Goal: Use online tool/utility: Utilize a website feature to perform a specific function

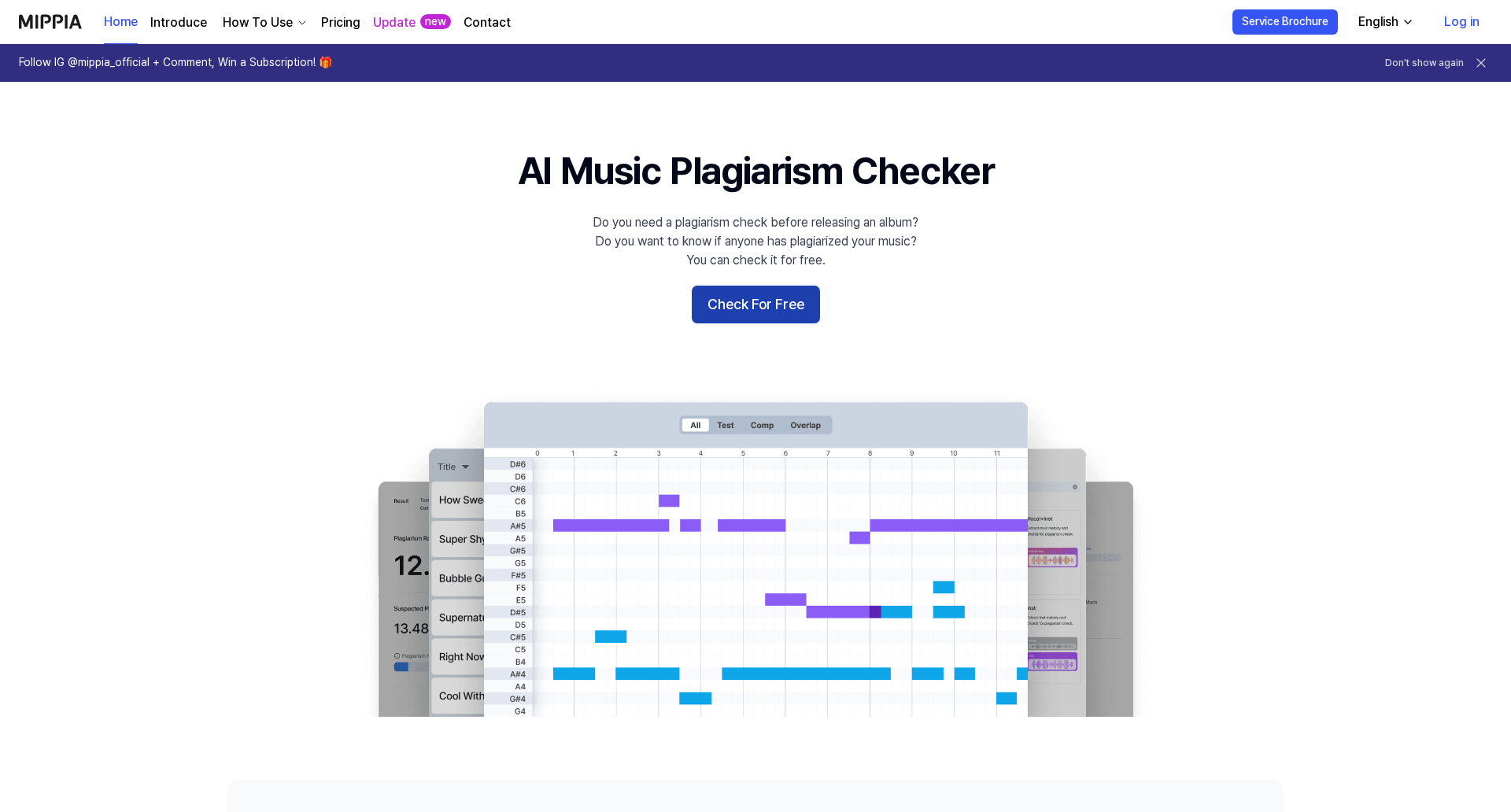
click at [754, 313] on button "Check For Free" at bounding box center [756, 304] width 128 height 38
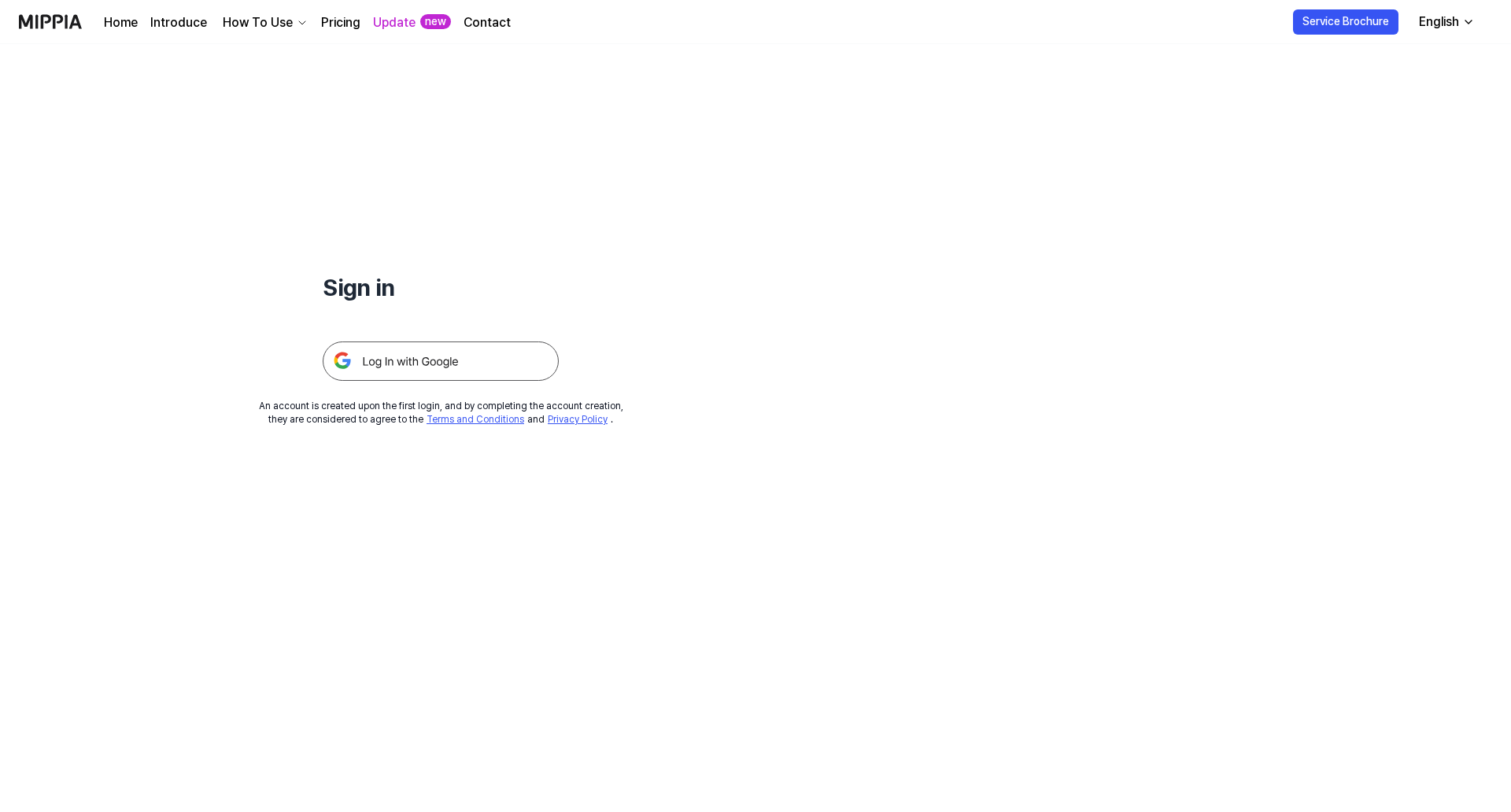
click at [425, 355] on img at bounding box center [440, 361] width 236 height 40
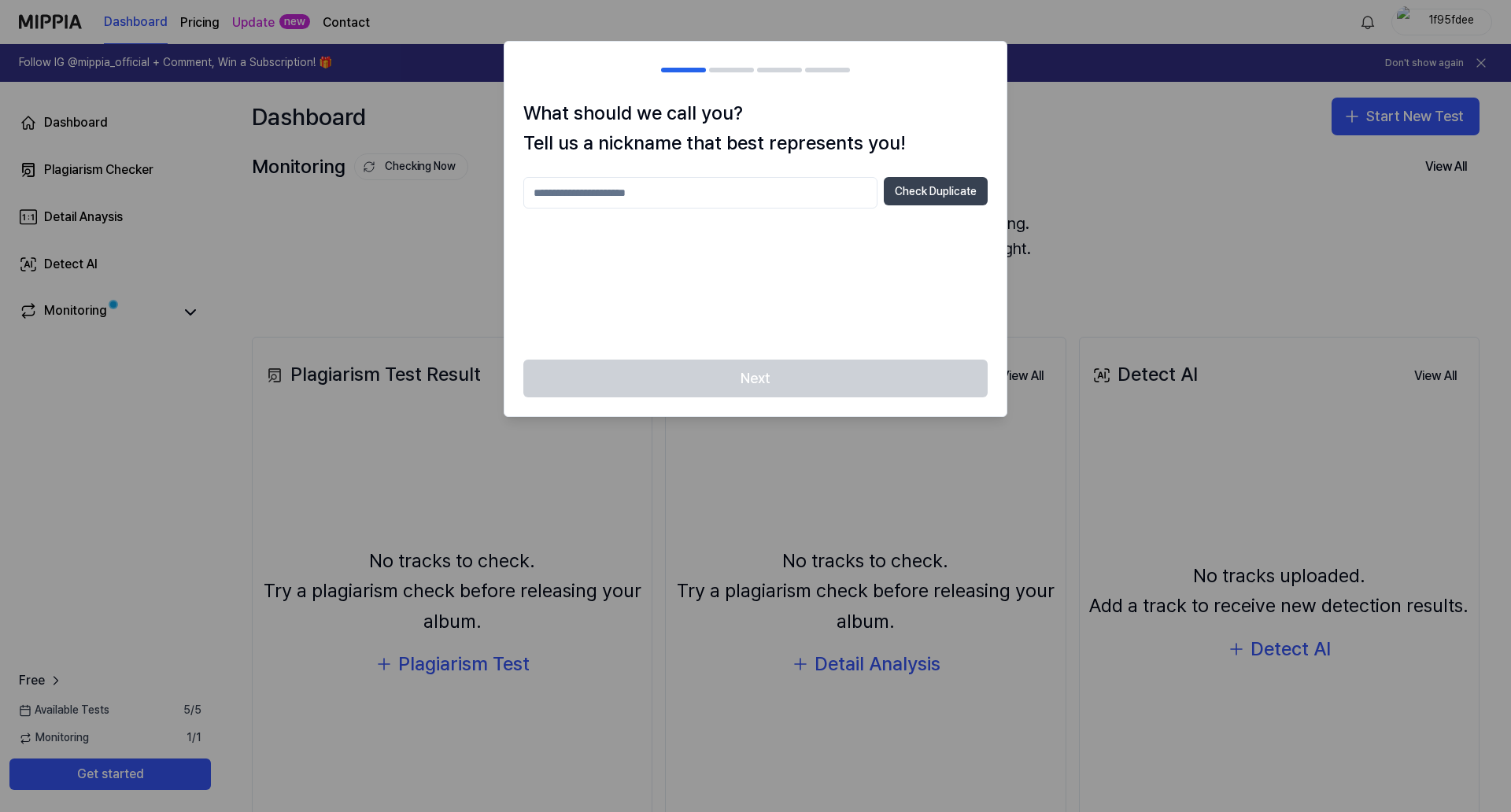
click at [939, 184] on button "Check Duplicate" at bounding box center [935, 191] width 104 height 28
click at [790, 184] on input "text" at bounding box center [700, 192] width 354 height 32
click at [1231, 178] on div at bounding box center [756, 406] width 1511 height 812
drag, startPoint x: 1265, startPoint y: 163, endPoint x: 1288, endPoint y: 161, distance: 23.1
click at [1266, 163] on div at bounding box center [756, 406] width 1511 height 812
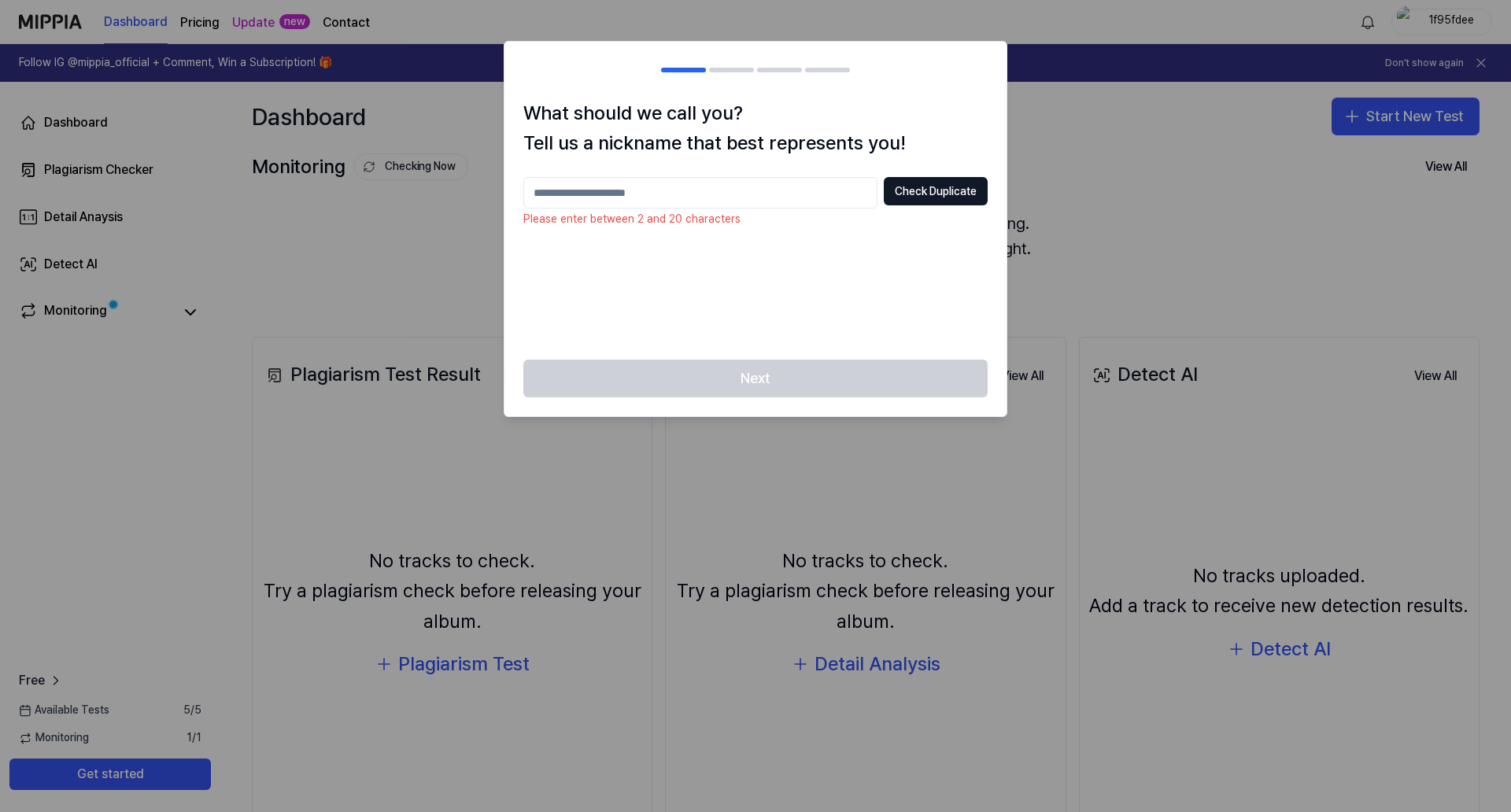
click at [1430, 121] on div at bounding box center [756, 406] width 1511 height 812
click at [786, 181] on input "text" at bounding box center [700, 192] width 354 height 32
type input "*"
type input "**********"
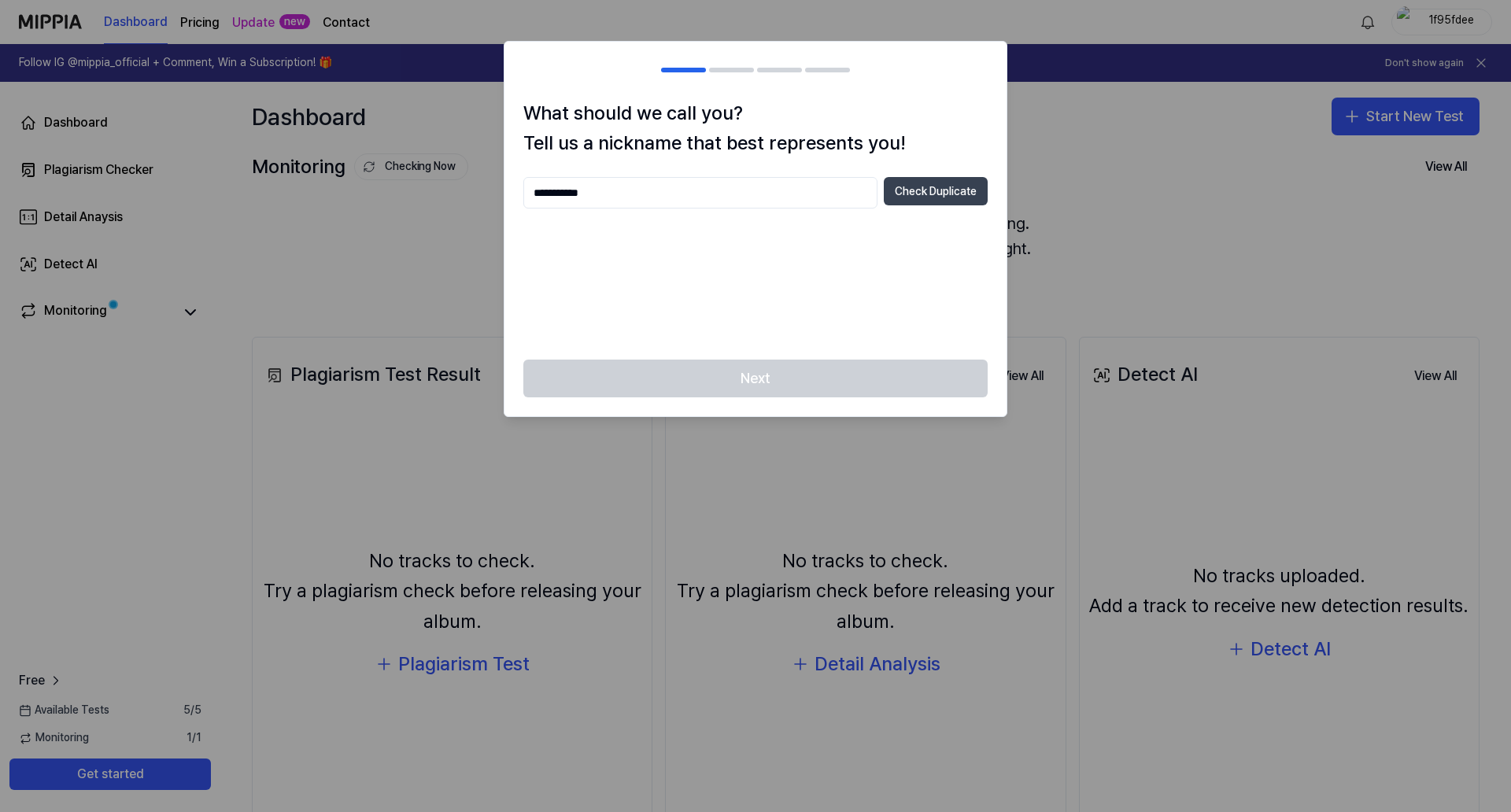
click at [913, 186] on button "Check Duplicate" at bounding box center [935, 191] width 104 height 28
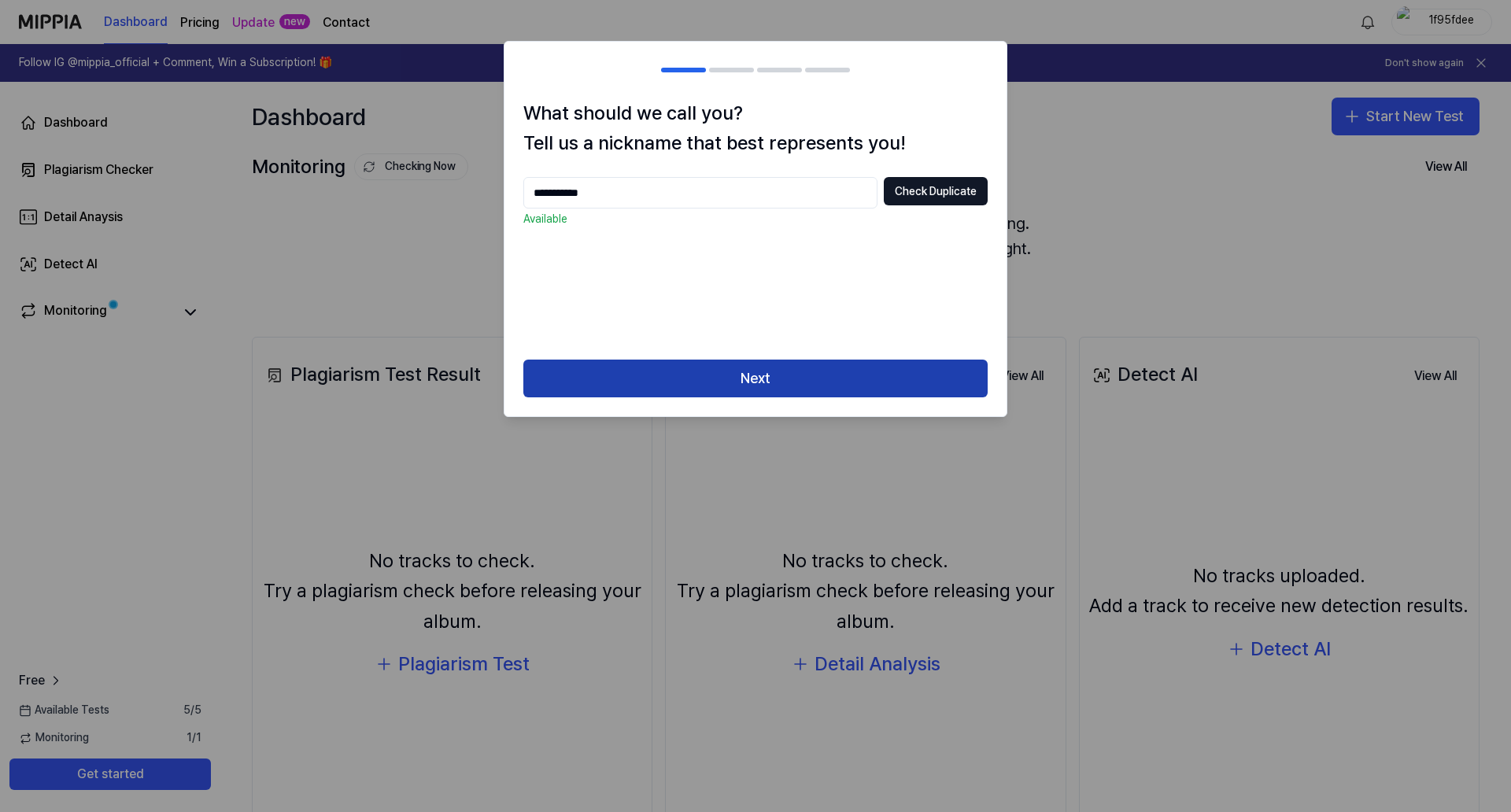
click at [844, 372] on button "Next" at bounding box center [756, 378] width 464 height 38
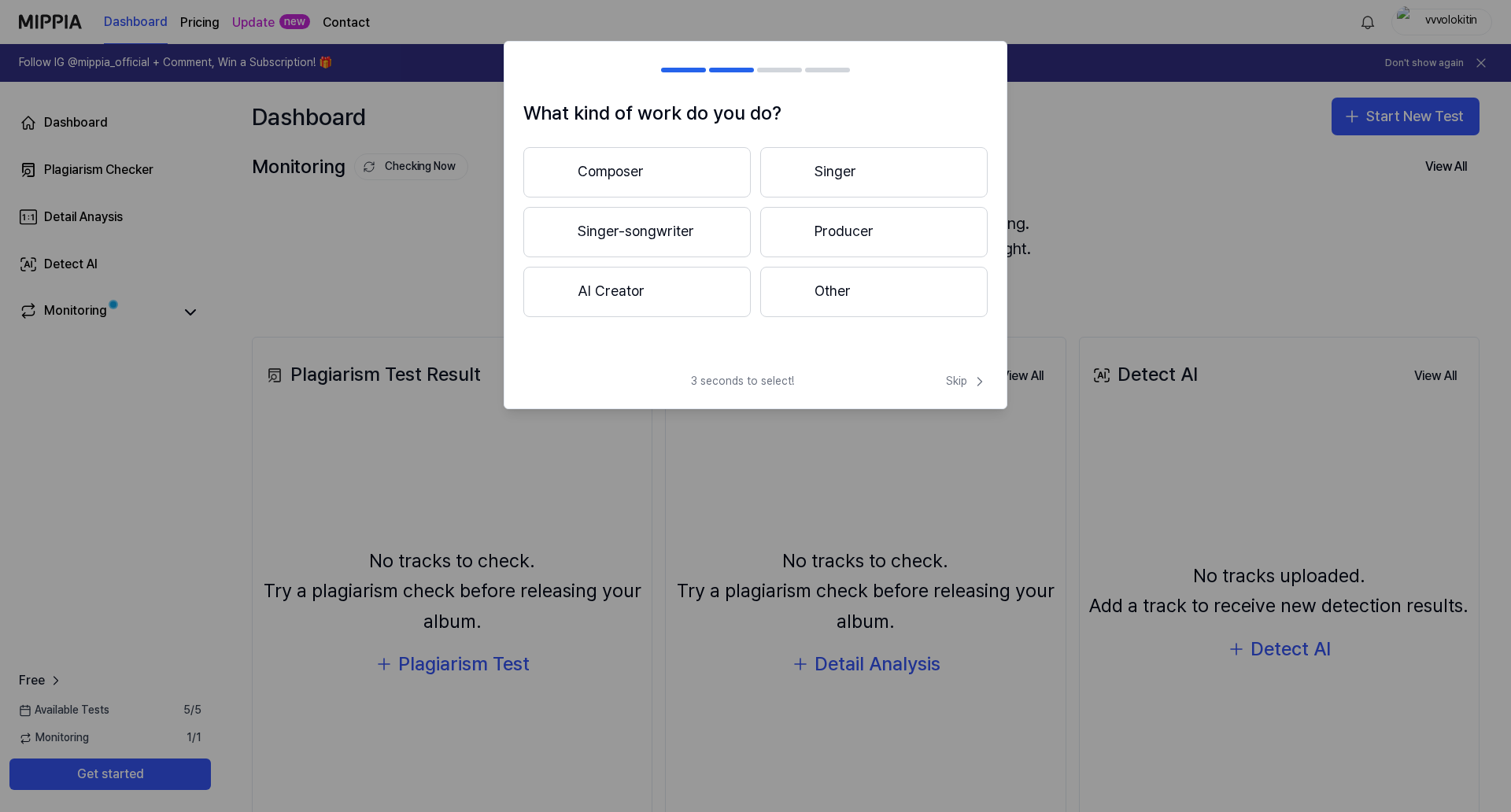
click at [646, 174] on button "Composer" at bounding box center [637, 172] width 228 height 51
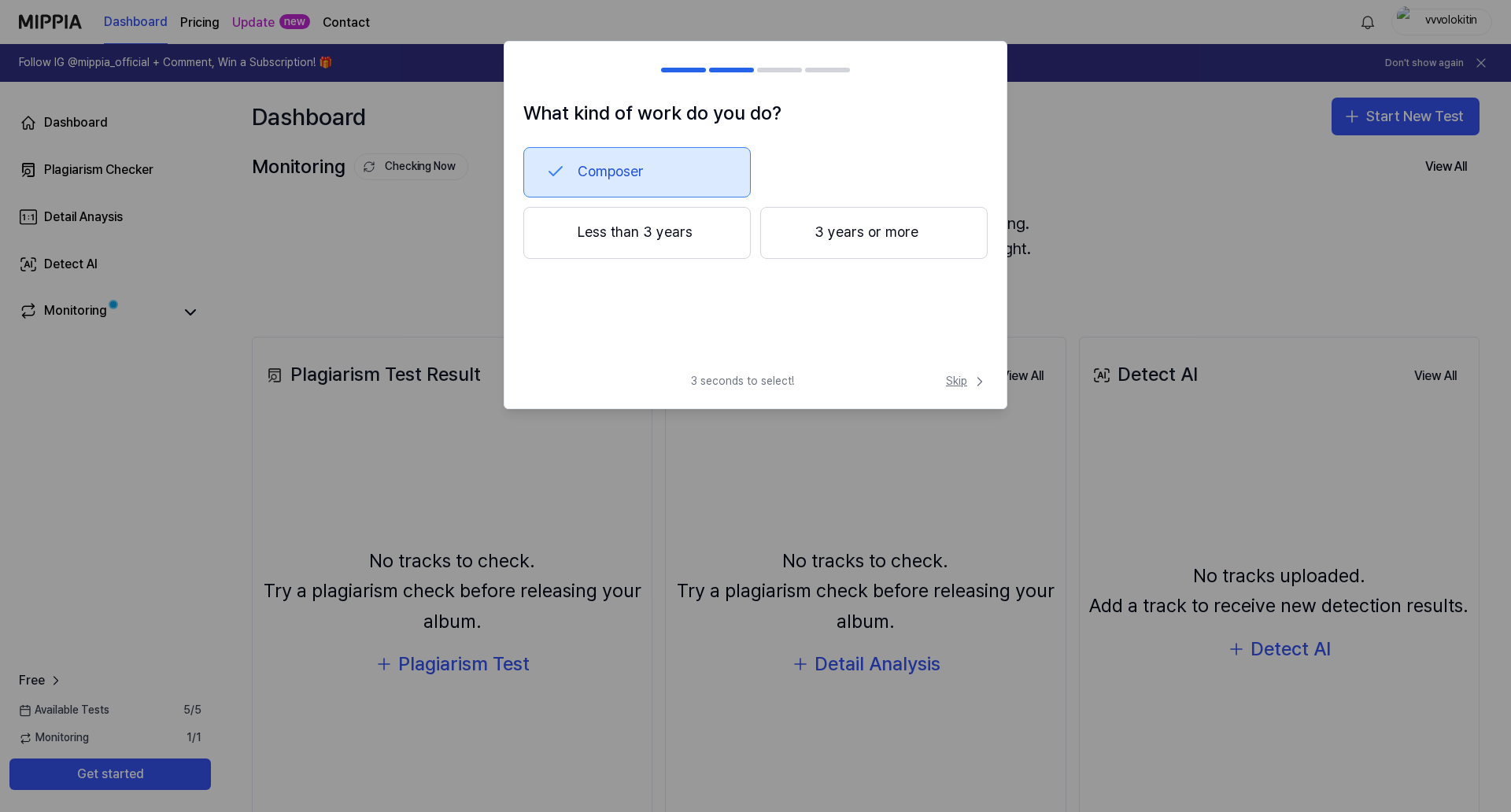
click at [953, 376] on span "Skip" at bounding box center [966, 382] width 42 height 15
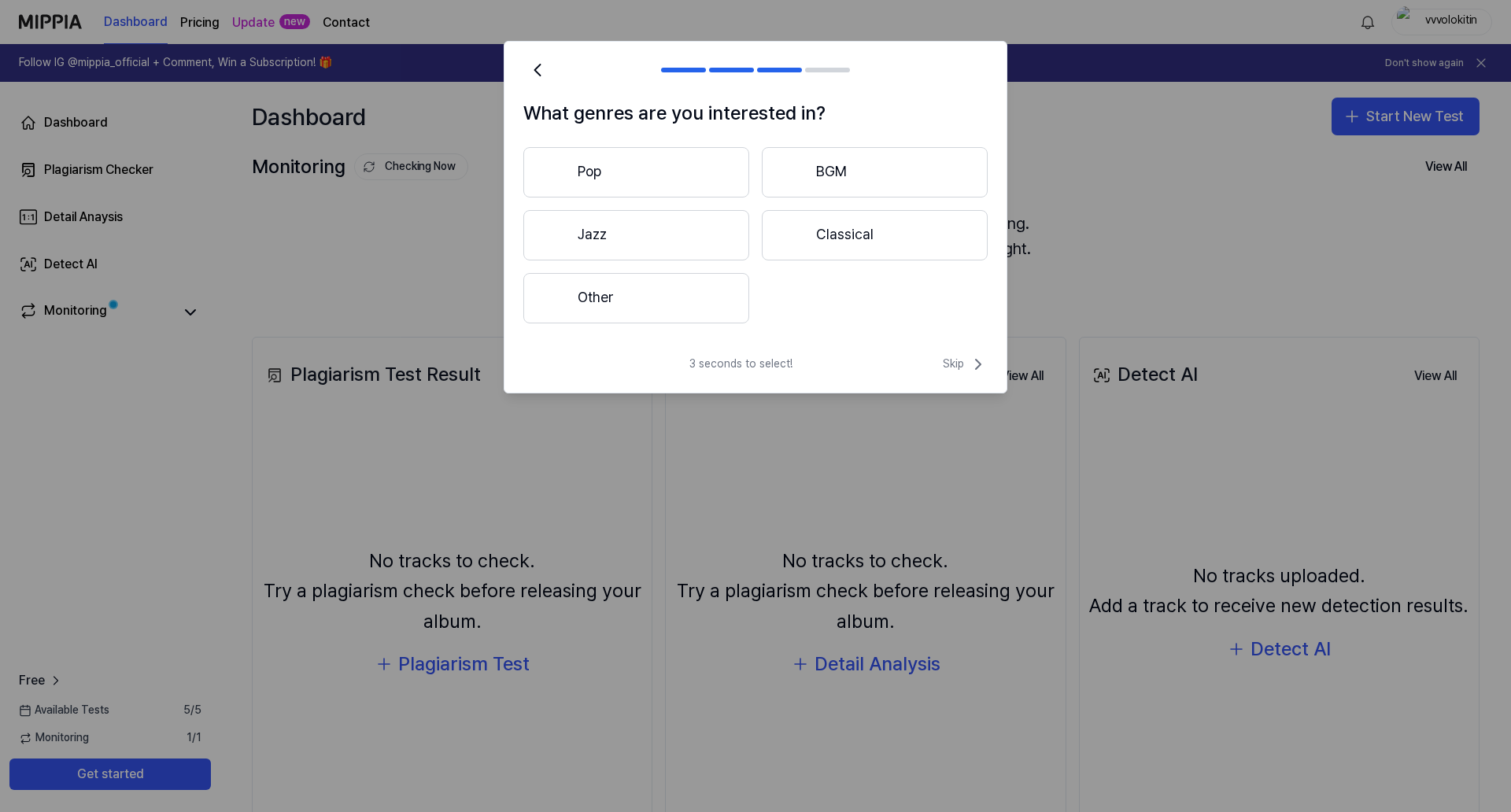
drag, startPoint x: 625, startPoint y: 307, endPoint x: 835, endPoint y: 340, distance: 212.6
click at [625, 308] on button "Other" at bounding box center [636, 298] width 226 height 51
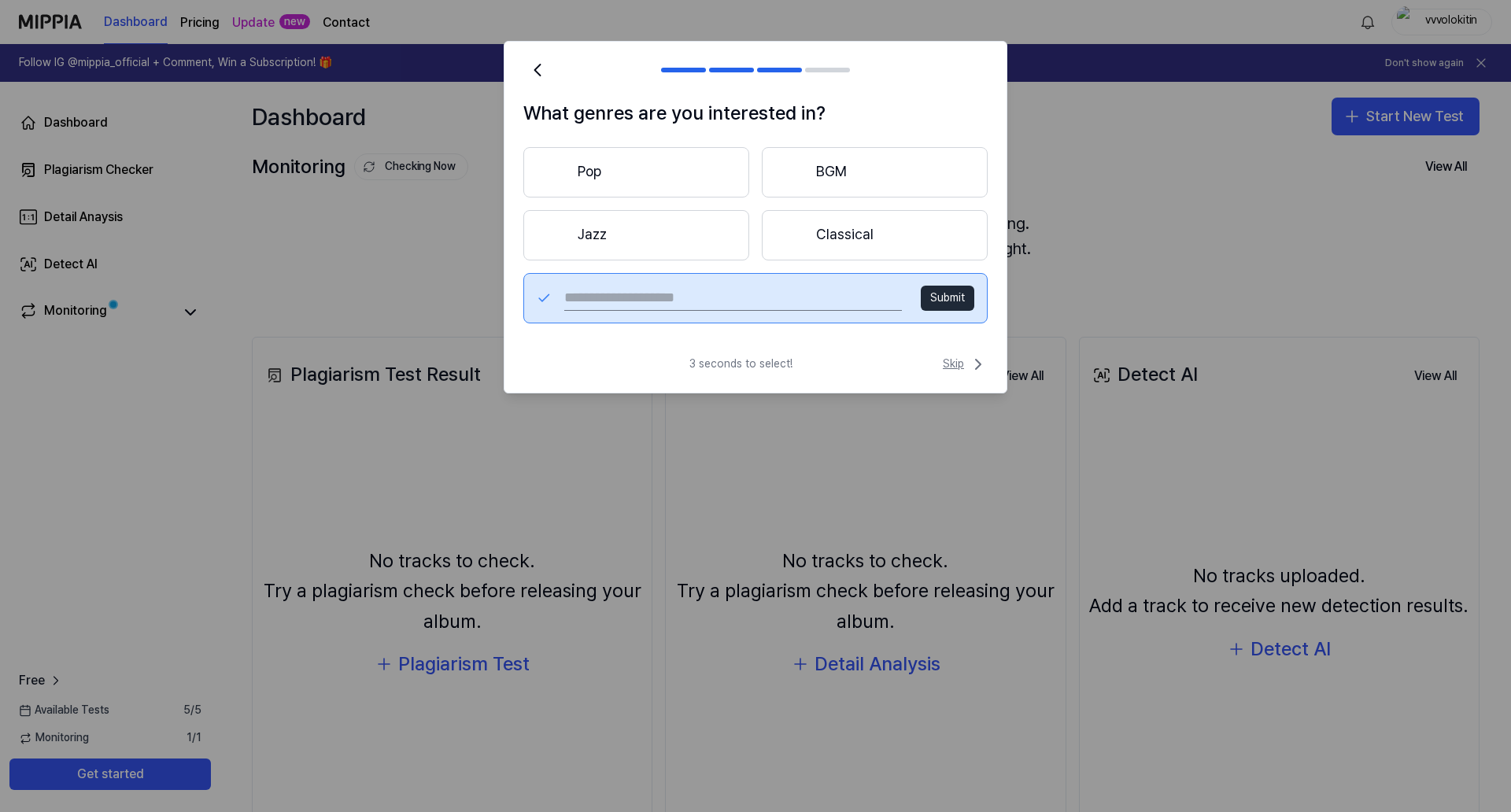
click at [976, 358] on icon at bounding box center [978, 364] width 19 height 19
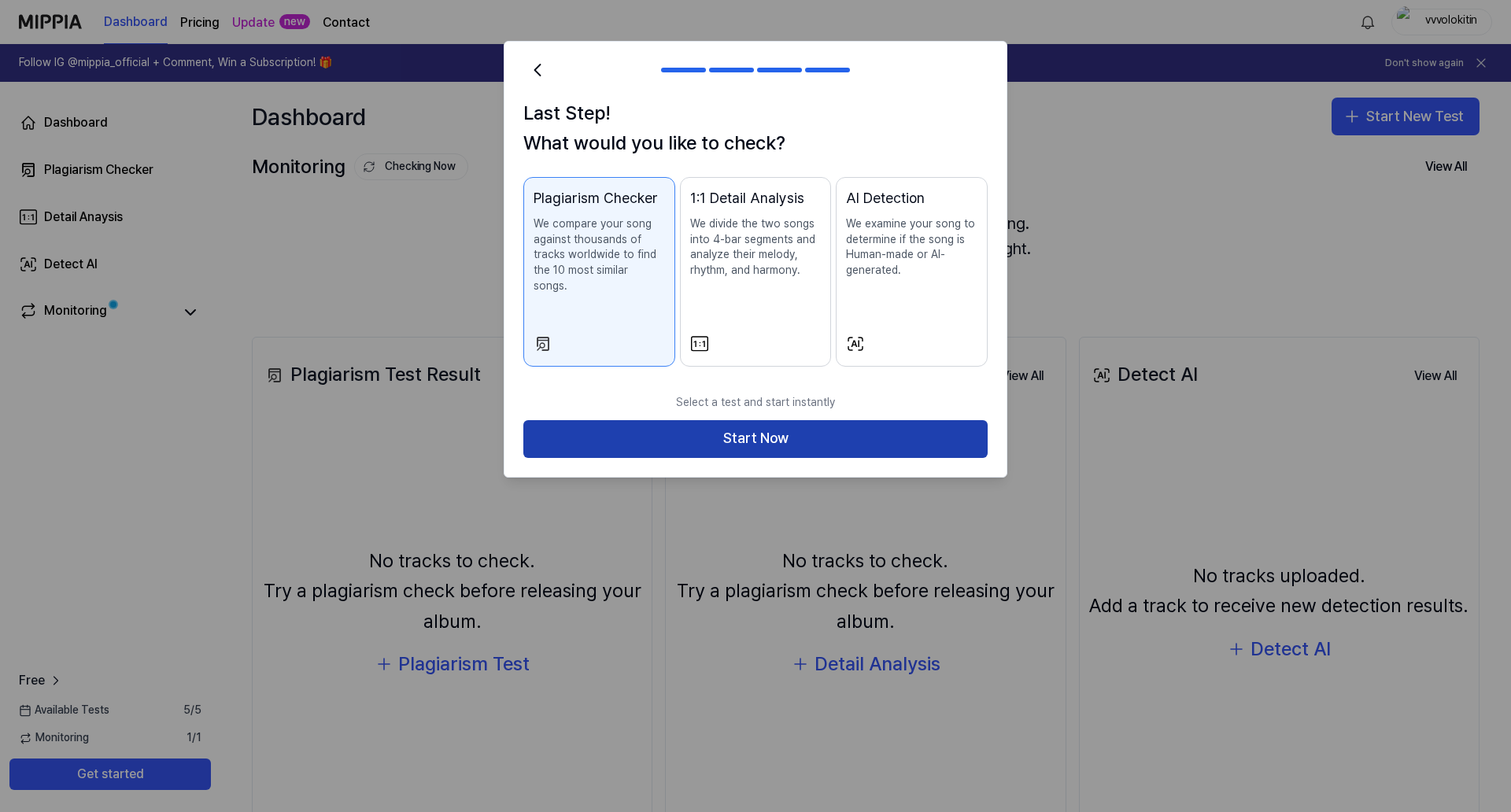
click at [793, 420] on button "Start Now" at bounding box center [756, 439] width 464 height 38
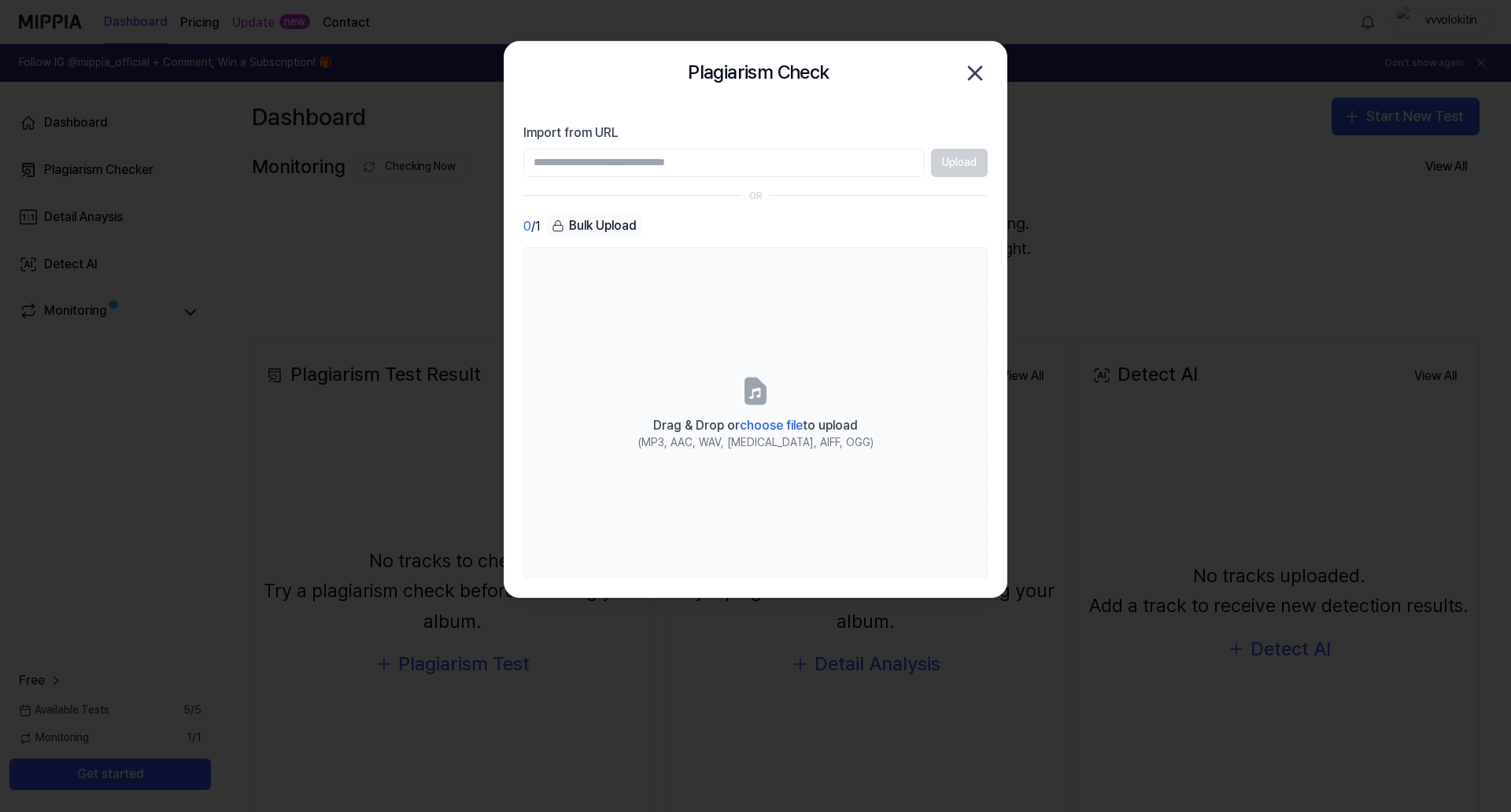
click at [976, 70] on icon "button" at bounding box center [975, 73] width 13 height 13
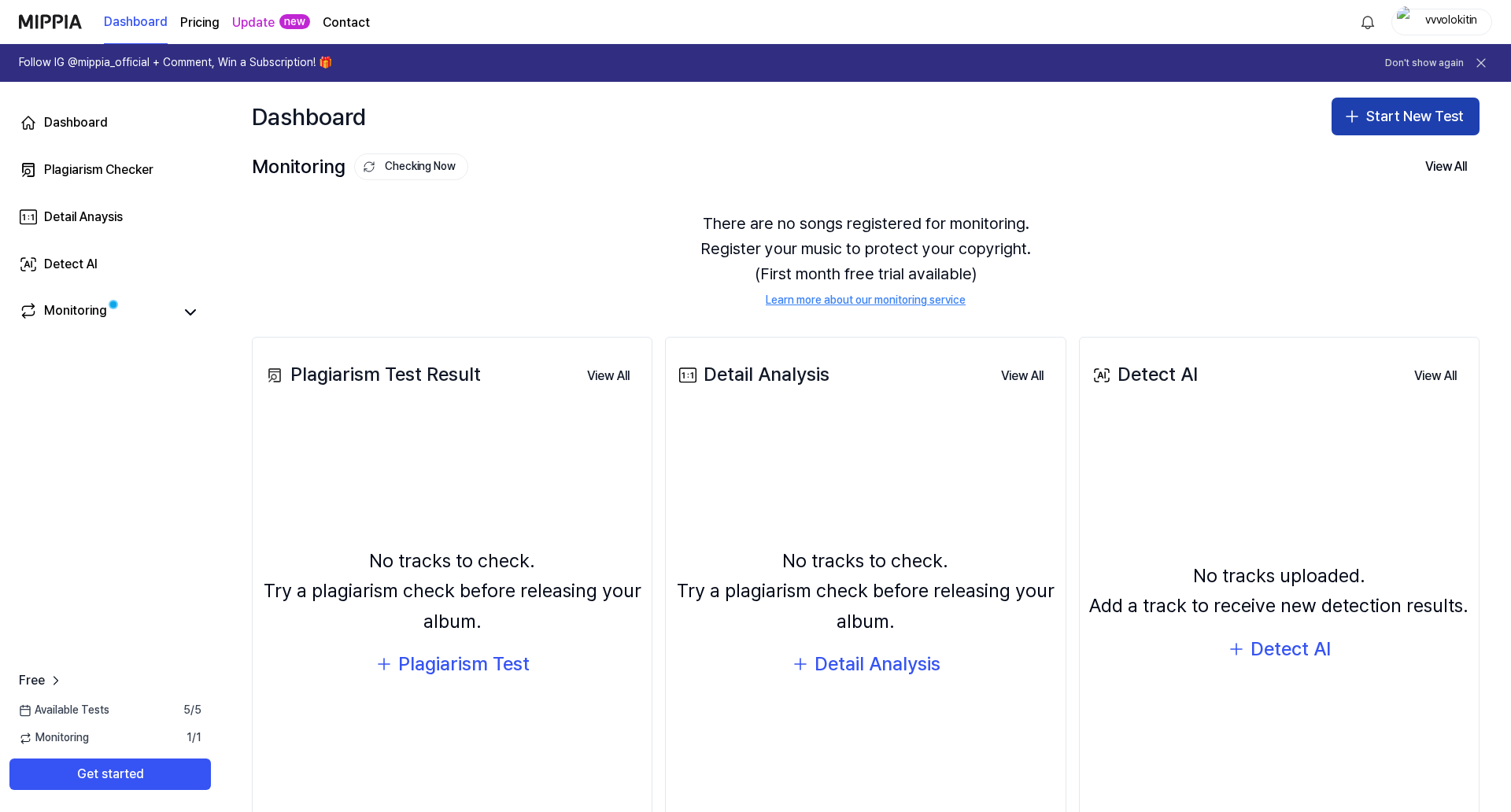
click at [1416, 114] on button "Start New Test" at bounding box center [1405, 117] width 148 height 38
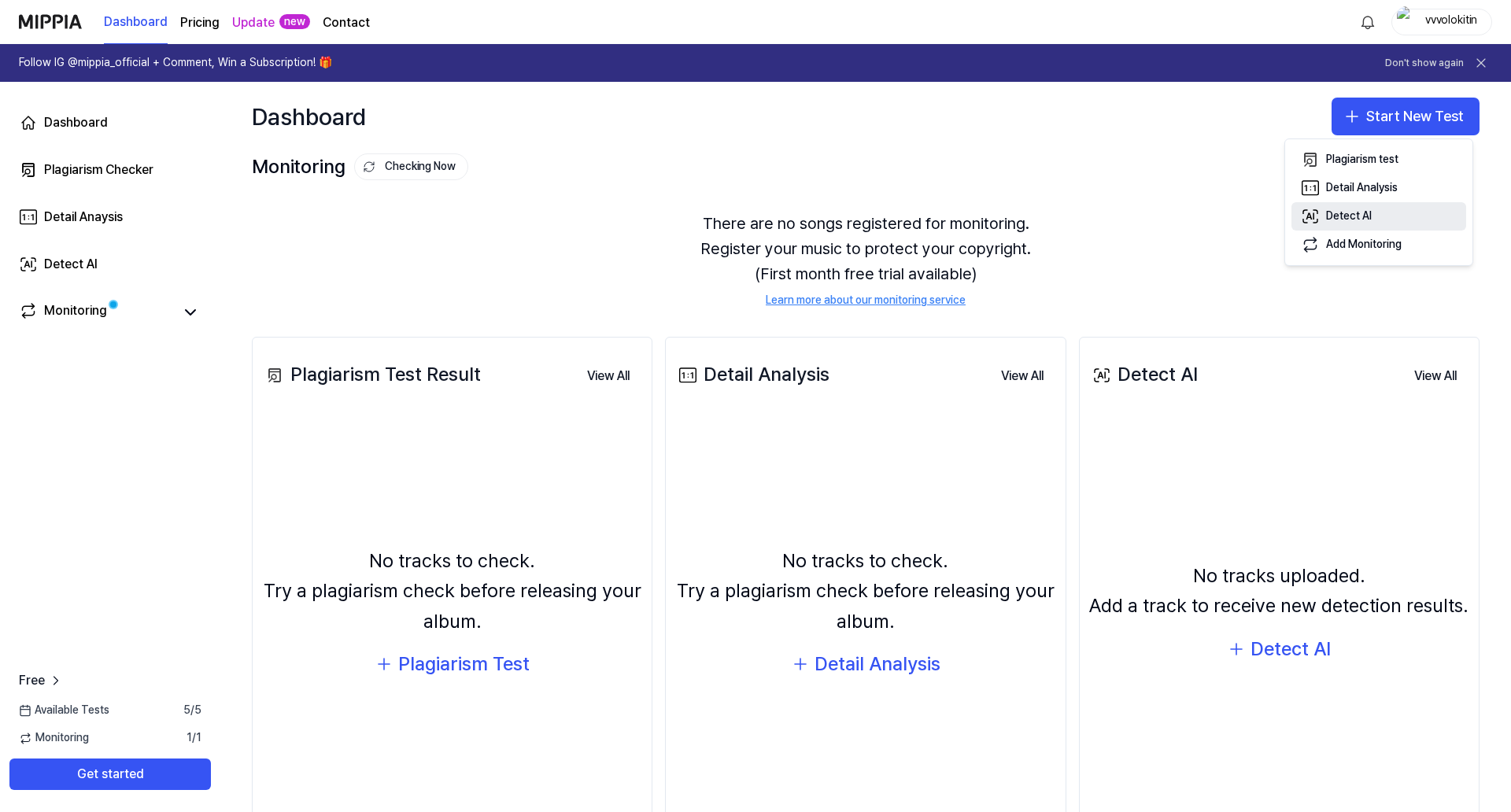
click at [1365, 211] on div "Detect AI" at bounding box center [1349, 217] width 46 height 15
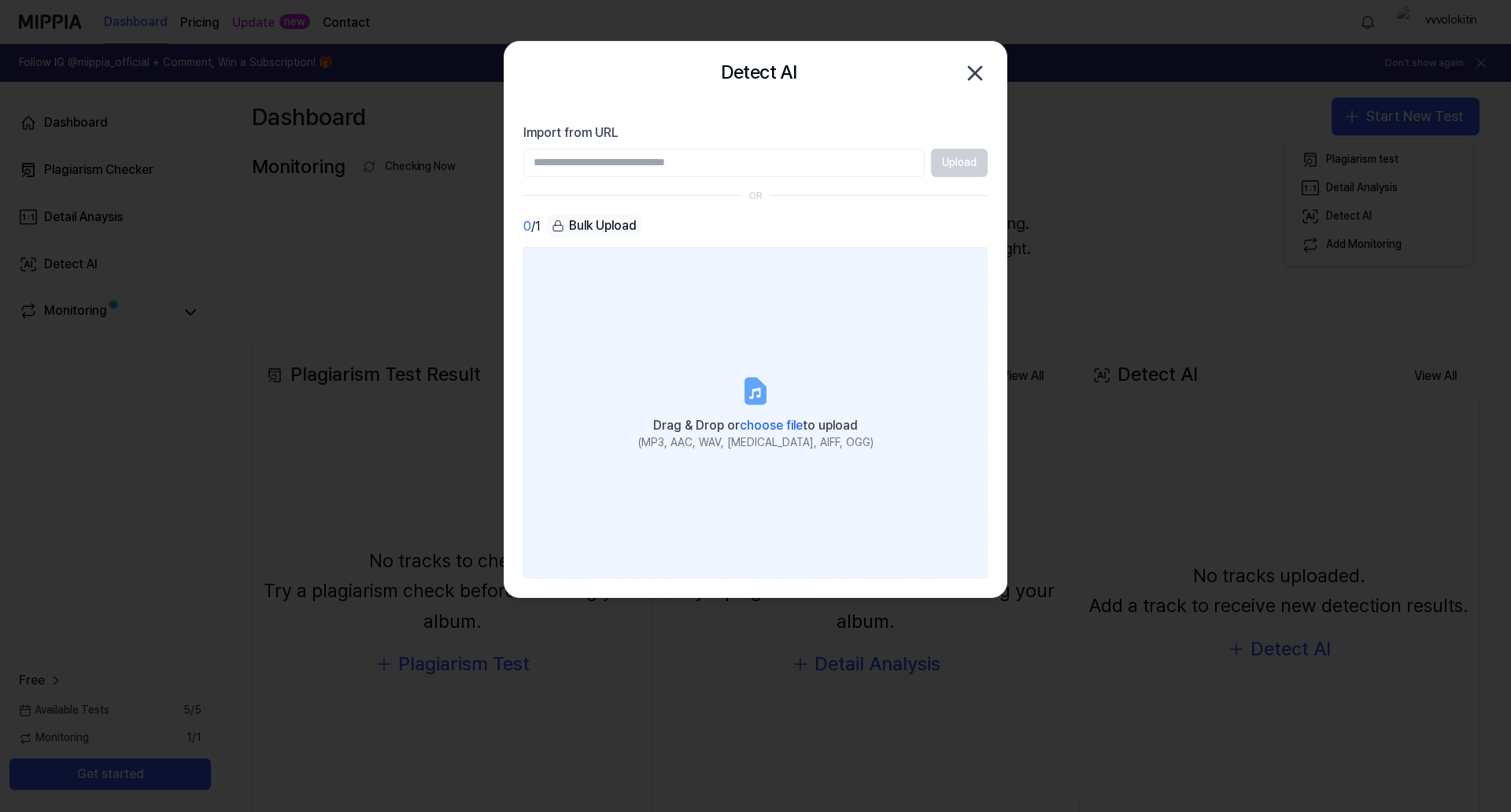
click at [760, 418] on span "choose file" at bounding box center [771, 424] width 63 height 15
click at [0, 0] on input "Drag & Drop or choose file to upload (MP3, AAC, WAV, [MEDICAL_DATA], AIFF, OGG)" at bounding box center [0, 0] width 0 height 0
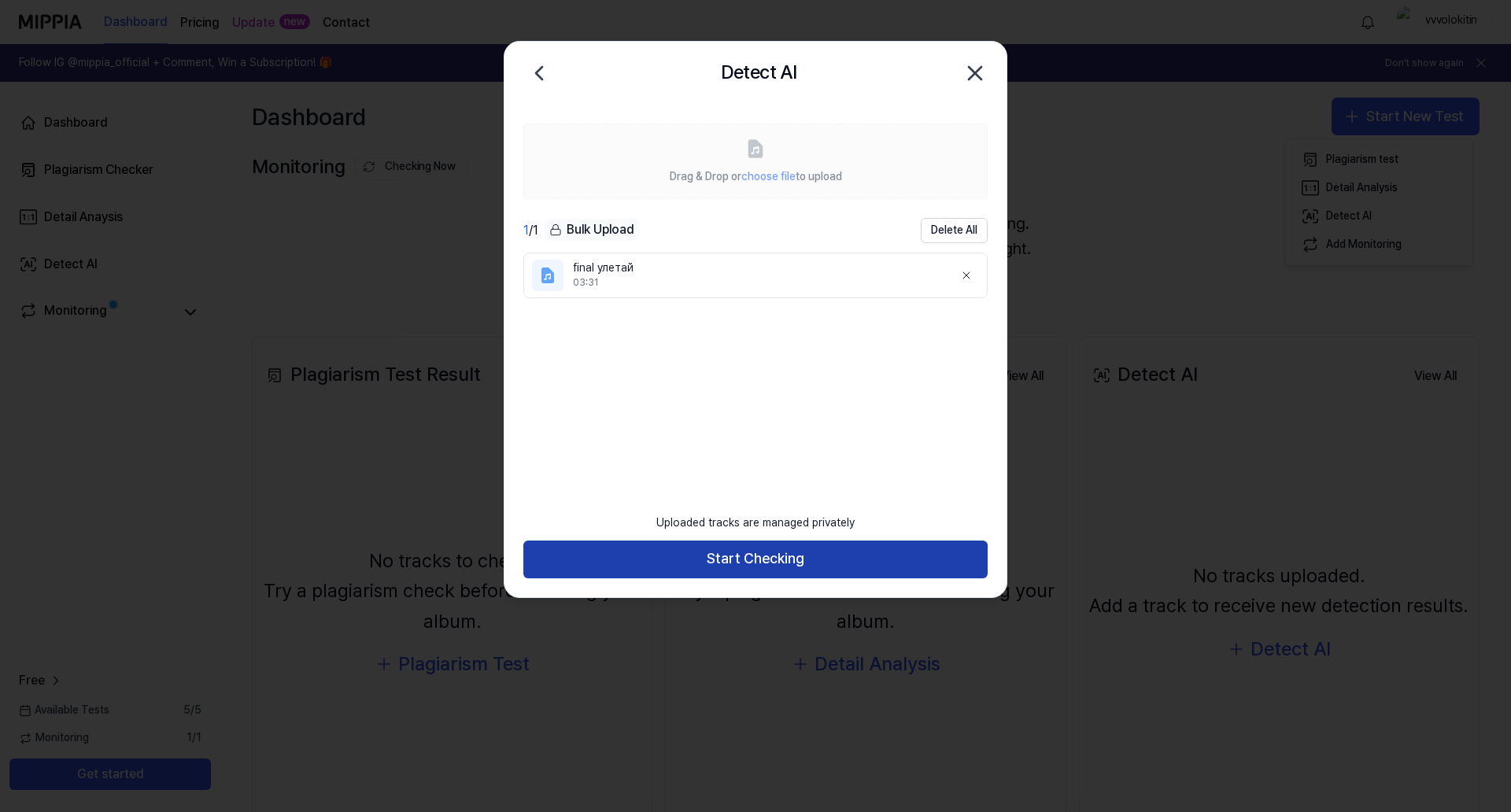
click at [735, 564] on button "Start Checking" at bounding box center [756, 559] width 464 height 38
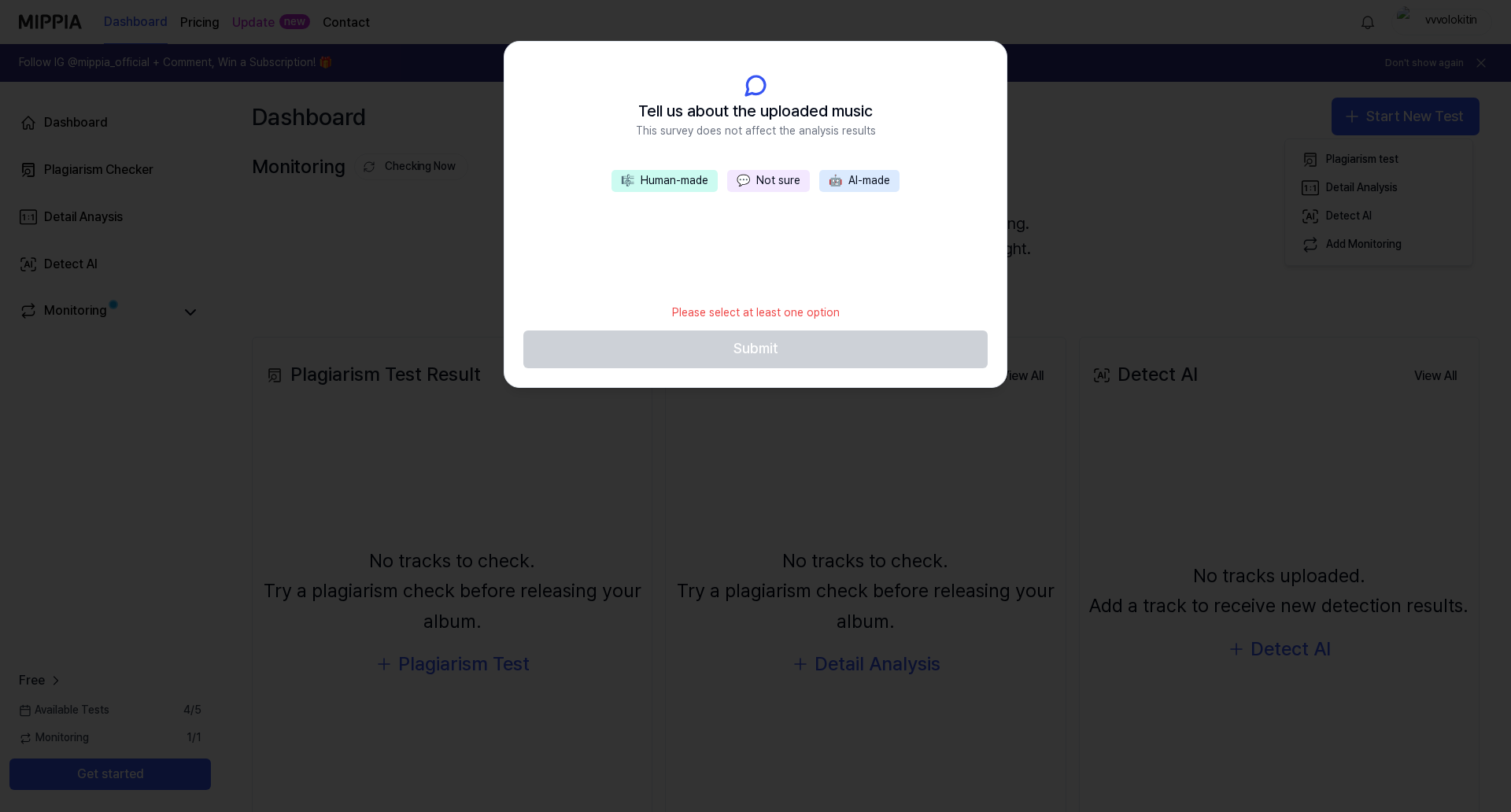
click at [688, 177] on button "🎼 Human-made" at bounding box center [664, 181] width 107 height 22
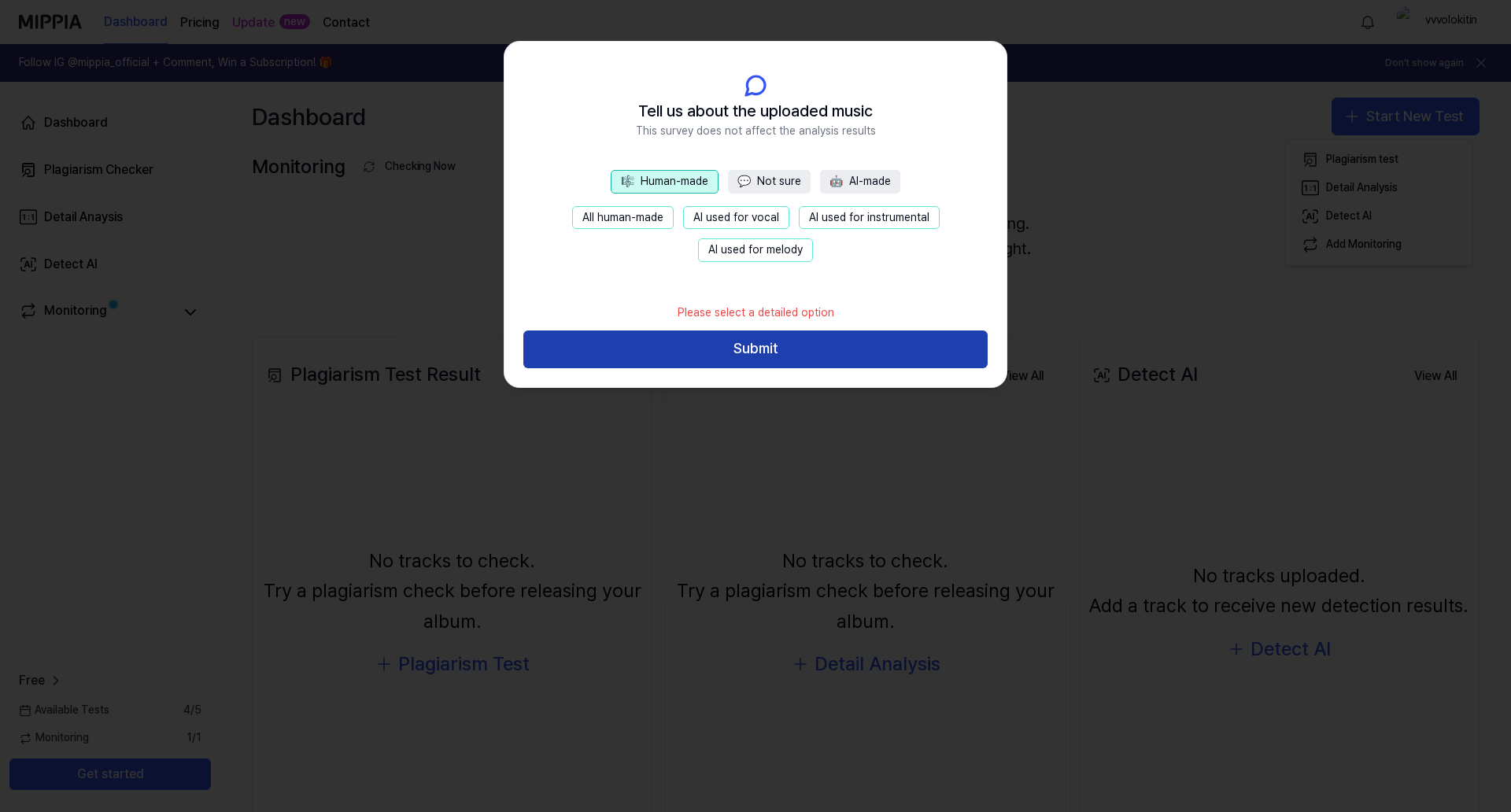
click at [774, 350] on button "Submit" at bounding box center [756, 350] width 464 height 38
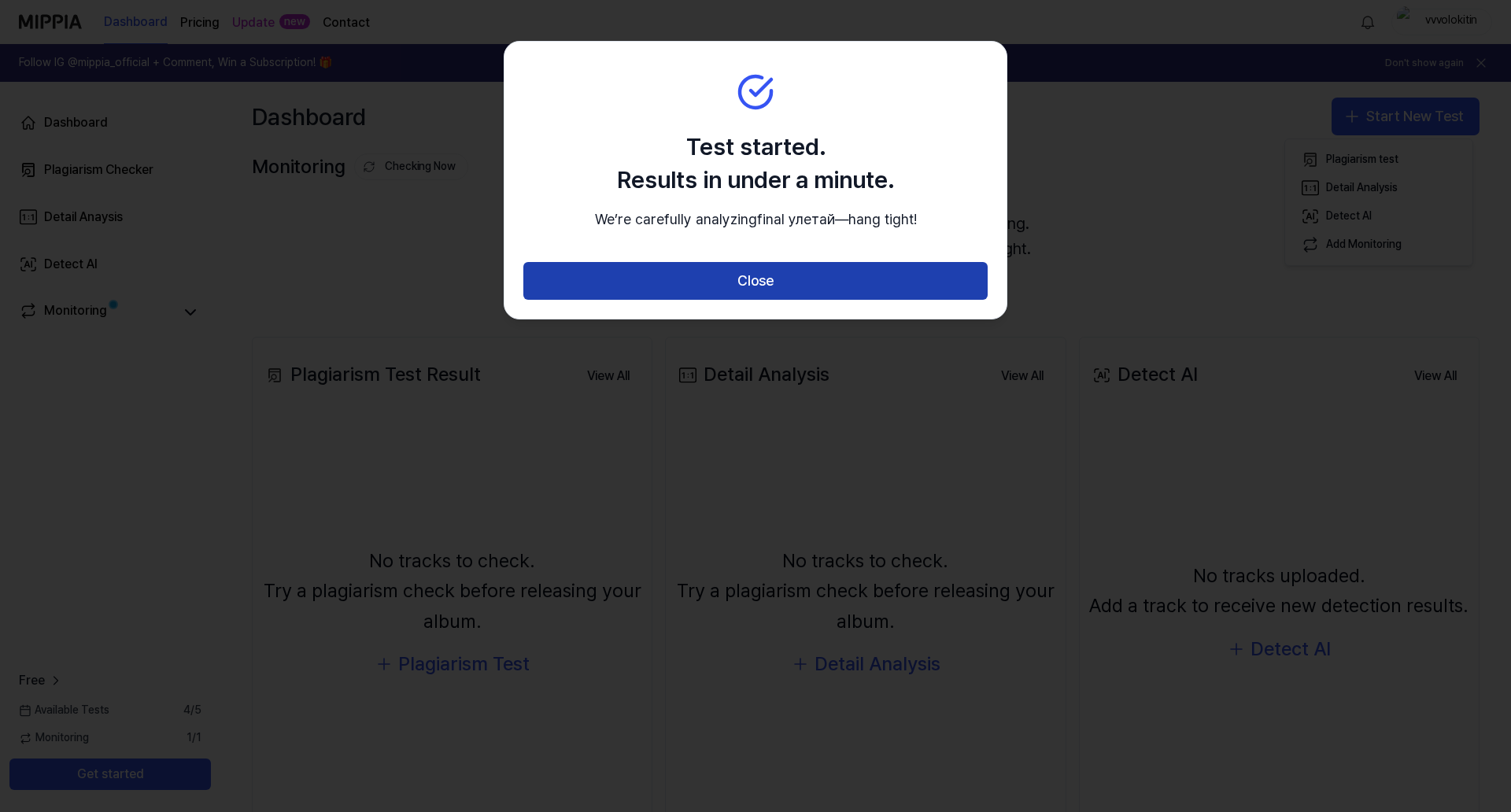
click at [791, 293] on button "Close" at bounding box center [756, 281] width 464 height 38
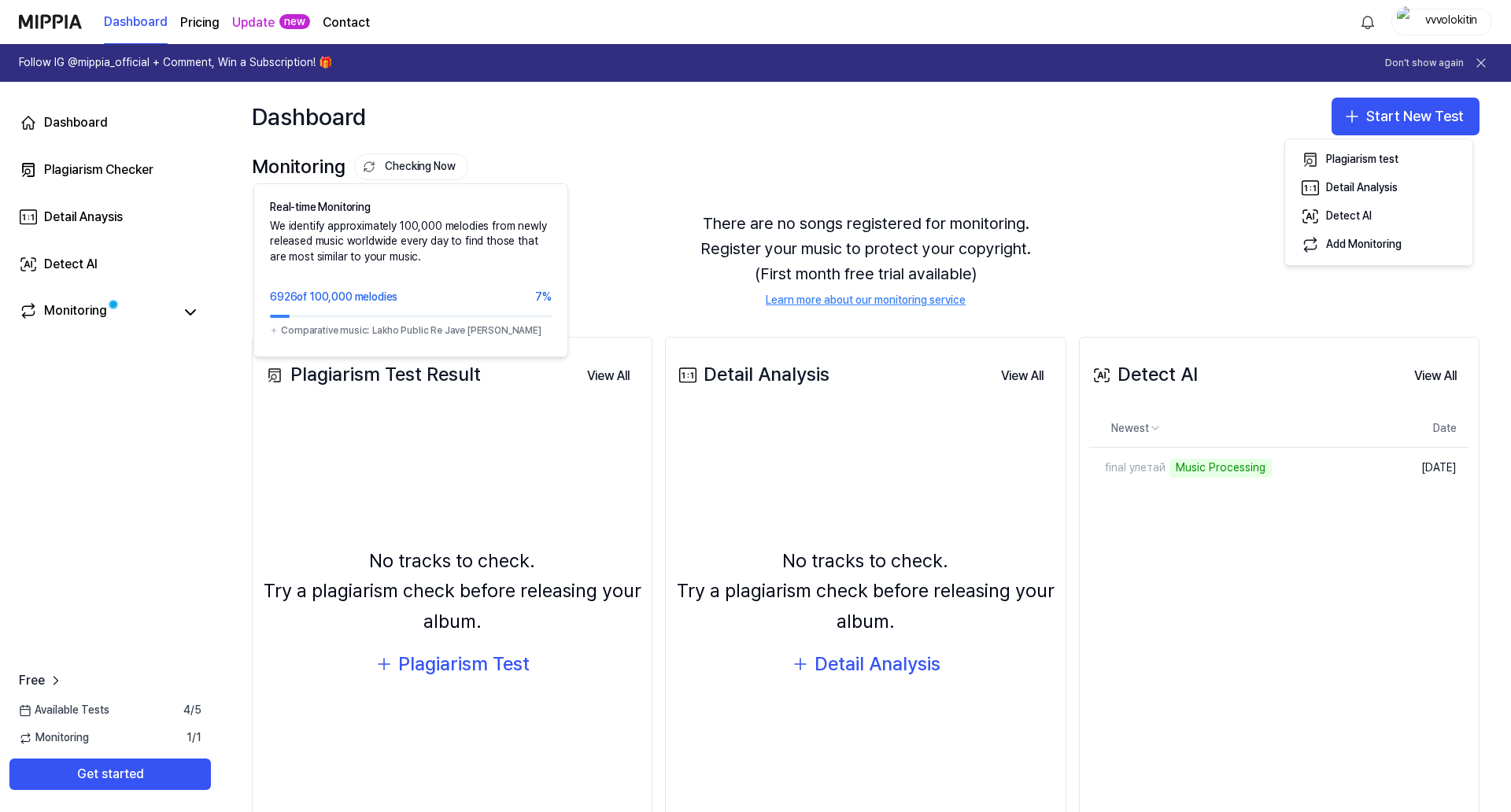
click at [420, 167] on button "Checking Now" at bounding box center [411, 167] width 114 height 27
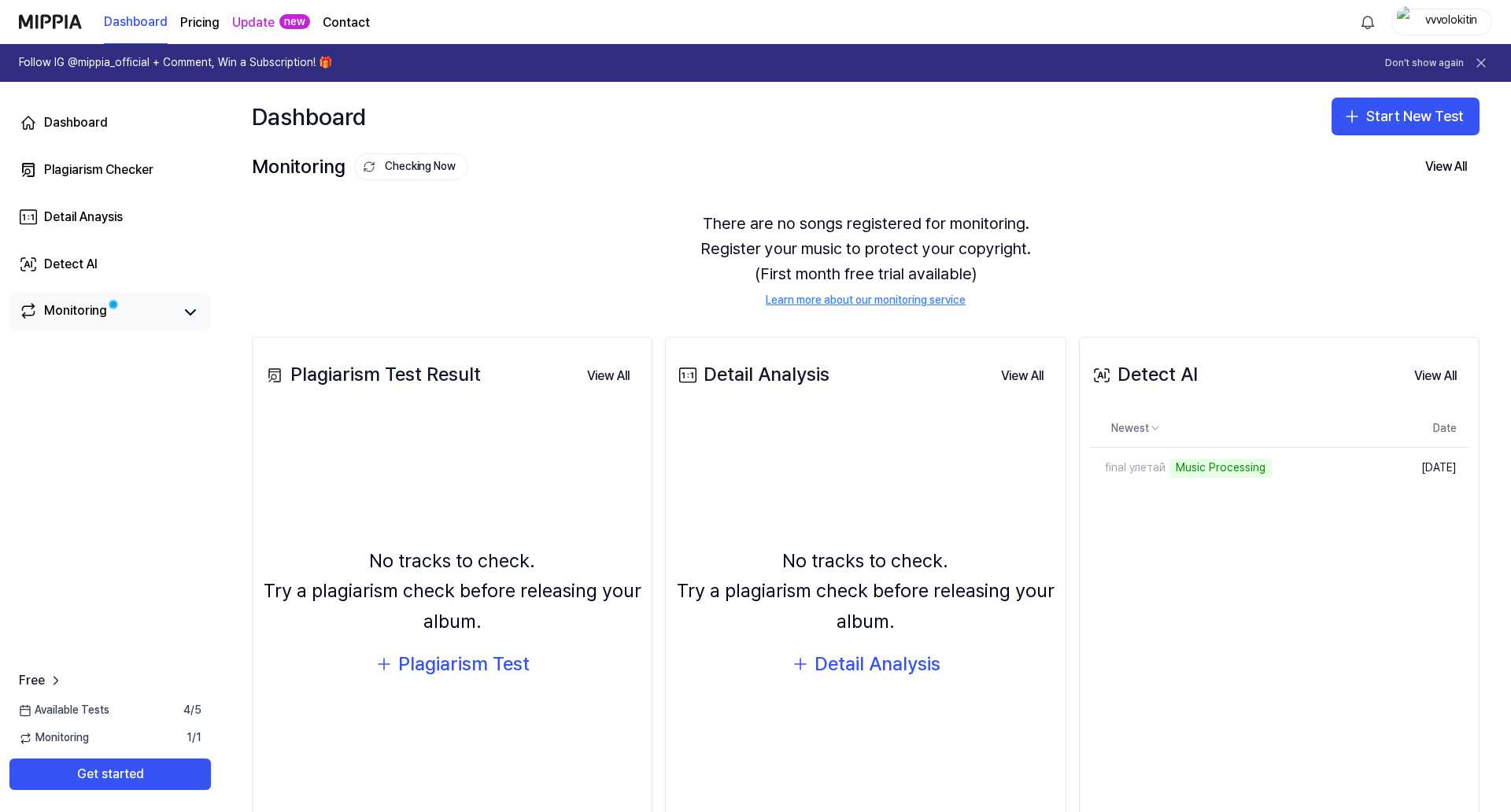
click at [99, 305] on div "Monitoring" at bounding box center [75, 313] width 63 height 22
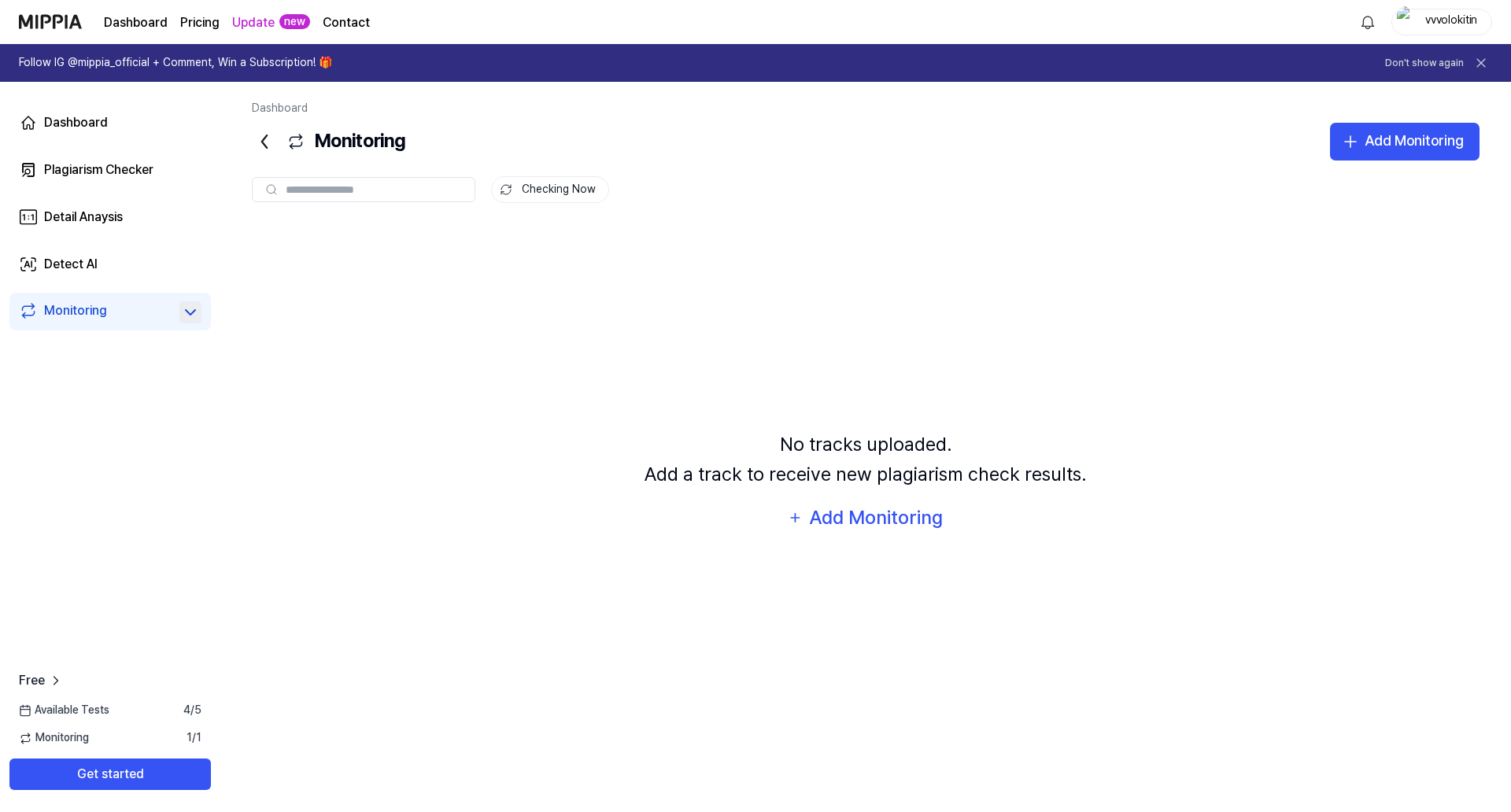
click at [192, 312] on icon at bounding box center [191, 312] width 19 height 19
click at [193, 313] on icon at bounding box center [190, 312] width 9 height 4
click at [890, 503] on div "Add Monitoring" at bounding box center [876, 517] width 136 height 30
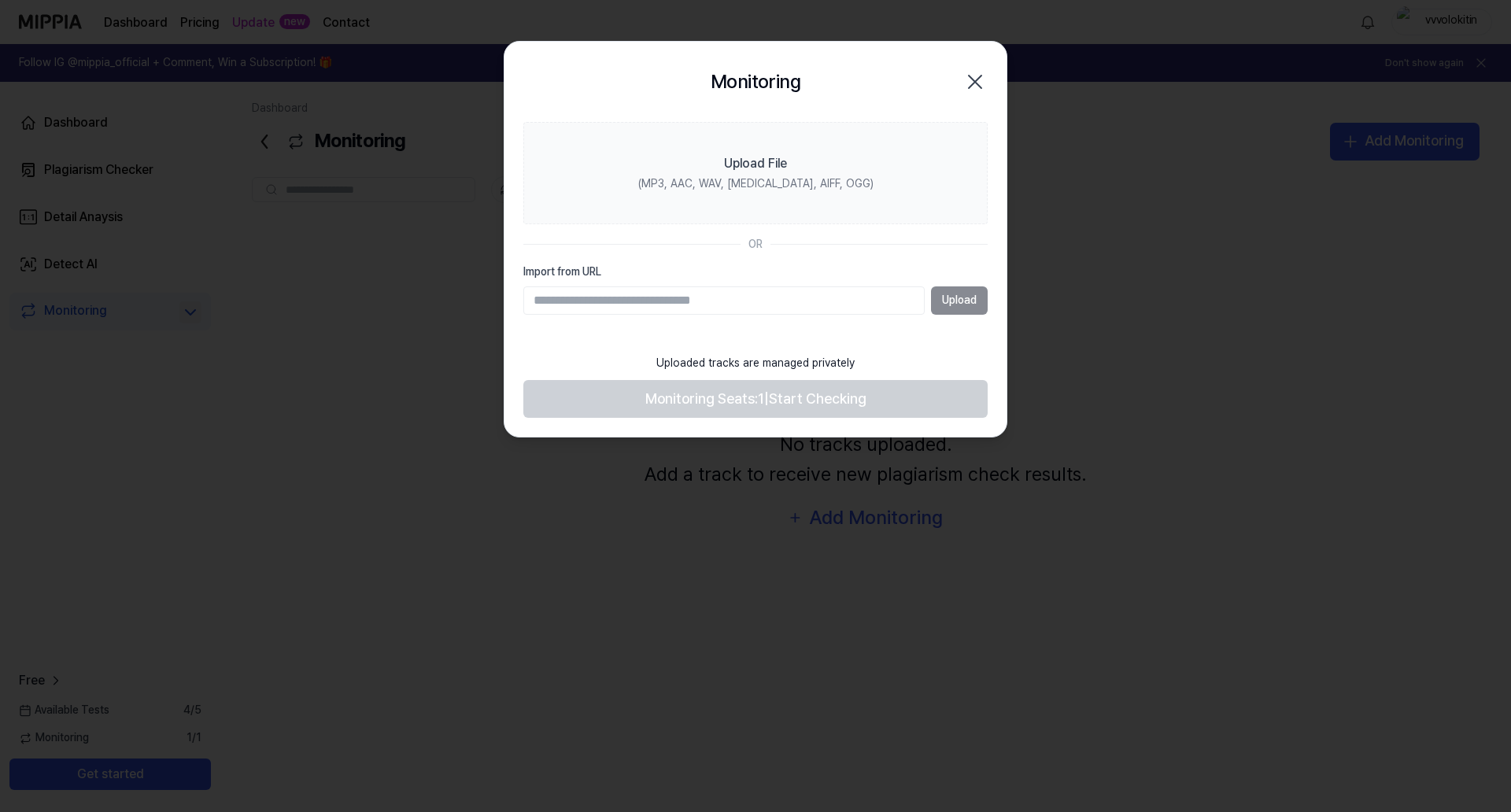
click at [898, 348] on footer "Uploaded tracks are managed privately Monitoring Seats: 1 | Start Checking" at bounding box center [756, 382] width 464 height 72
click at [976, 71] on icon "button" at bounding box center [975, 82] width 25 height 25
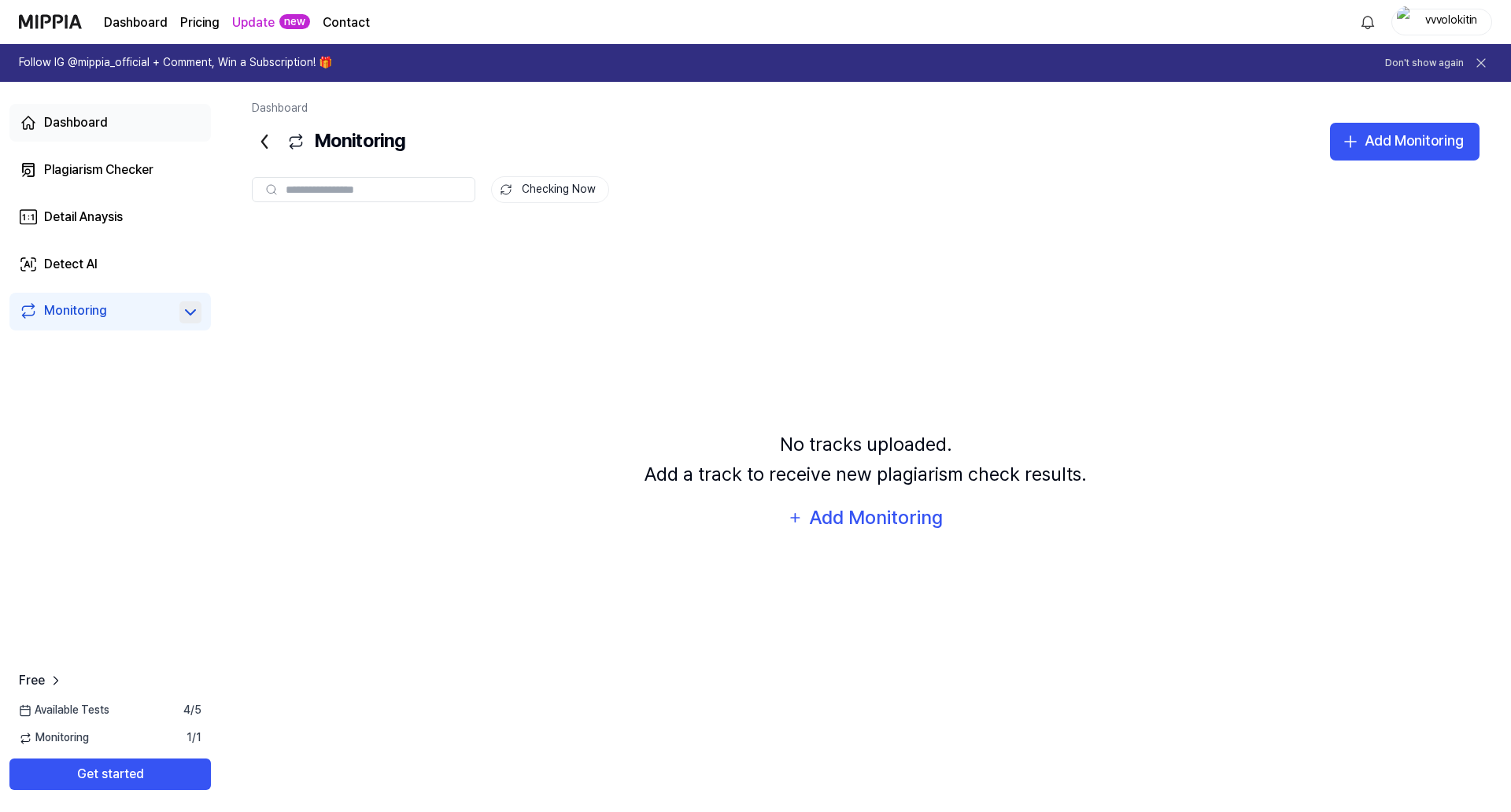
click at [93, 125] on div "Dashboard" at bounding box center [76, 123] width 64 height 19
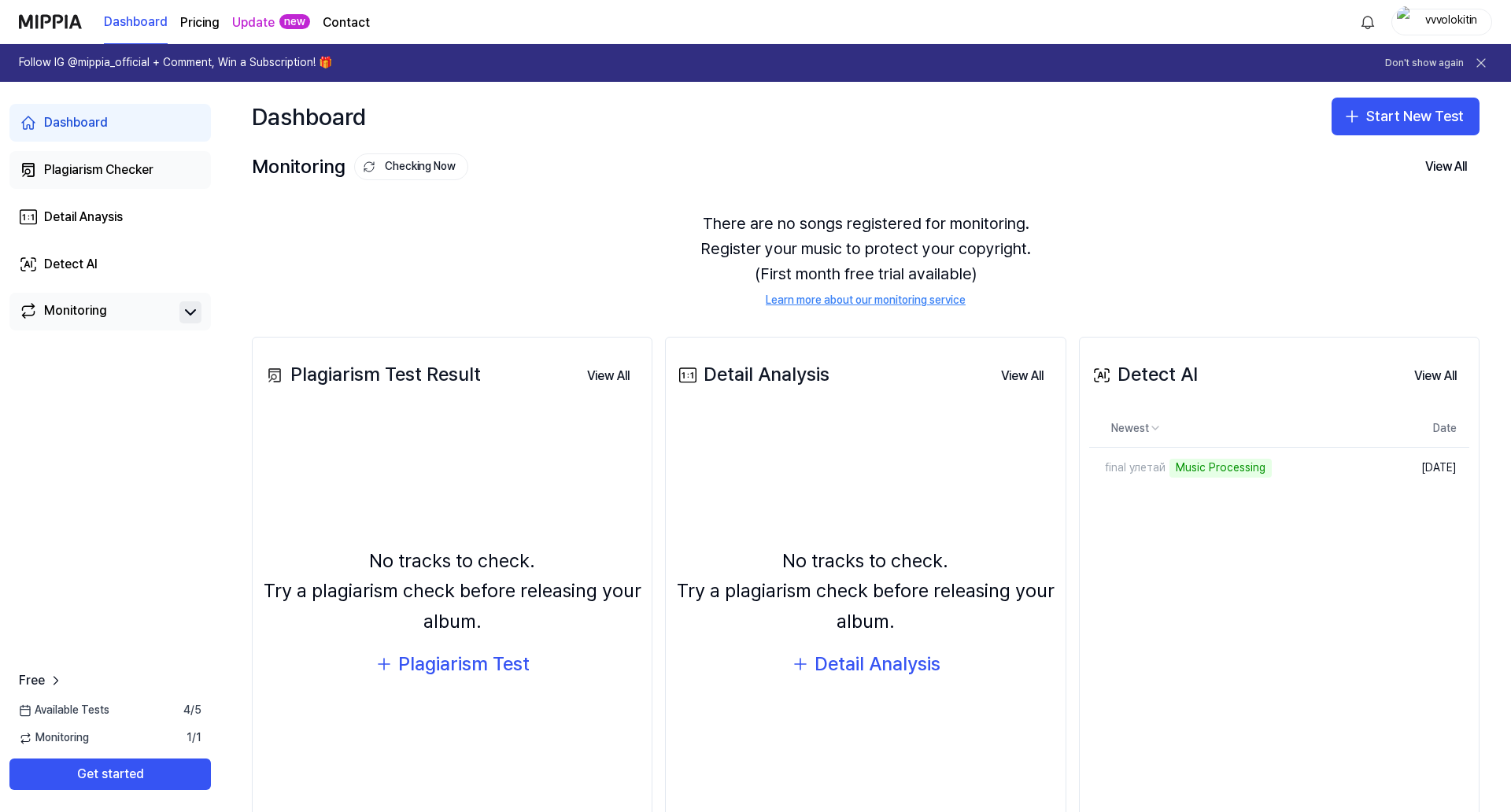
click at [105, 172] on div "Plagiarism Checker" at bounding box center [98, 170] width 109 height 19
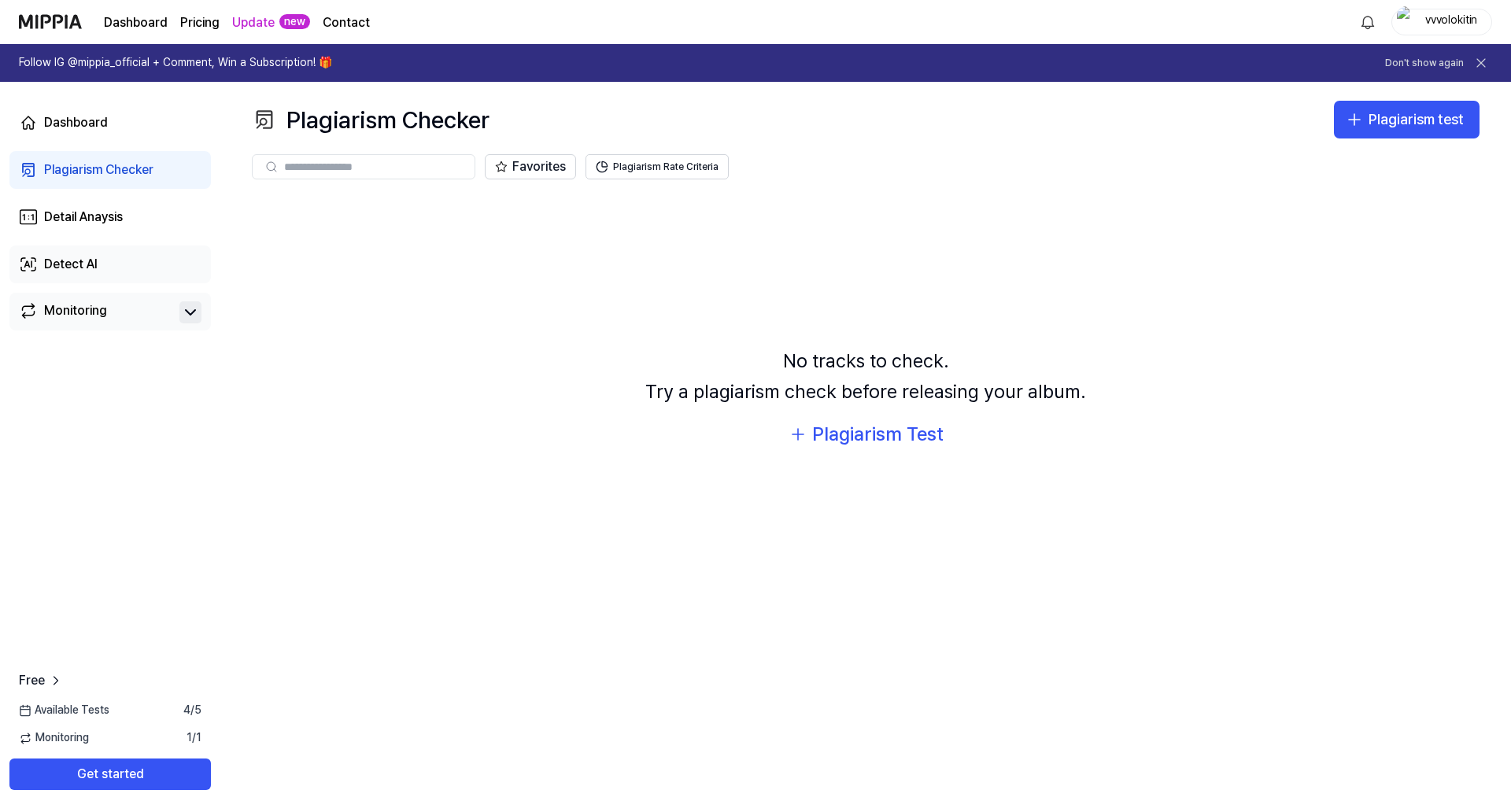
click at [101, 259] on link "Detect AI" at bounding box center [110, 265] width 201 height 38
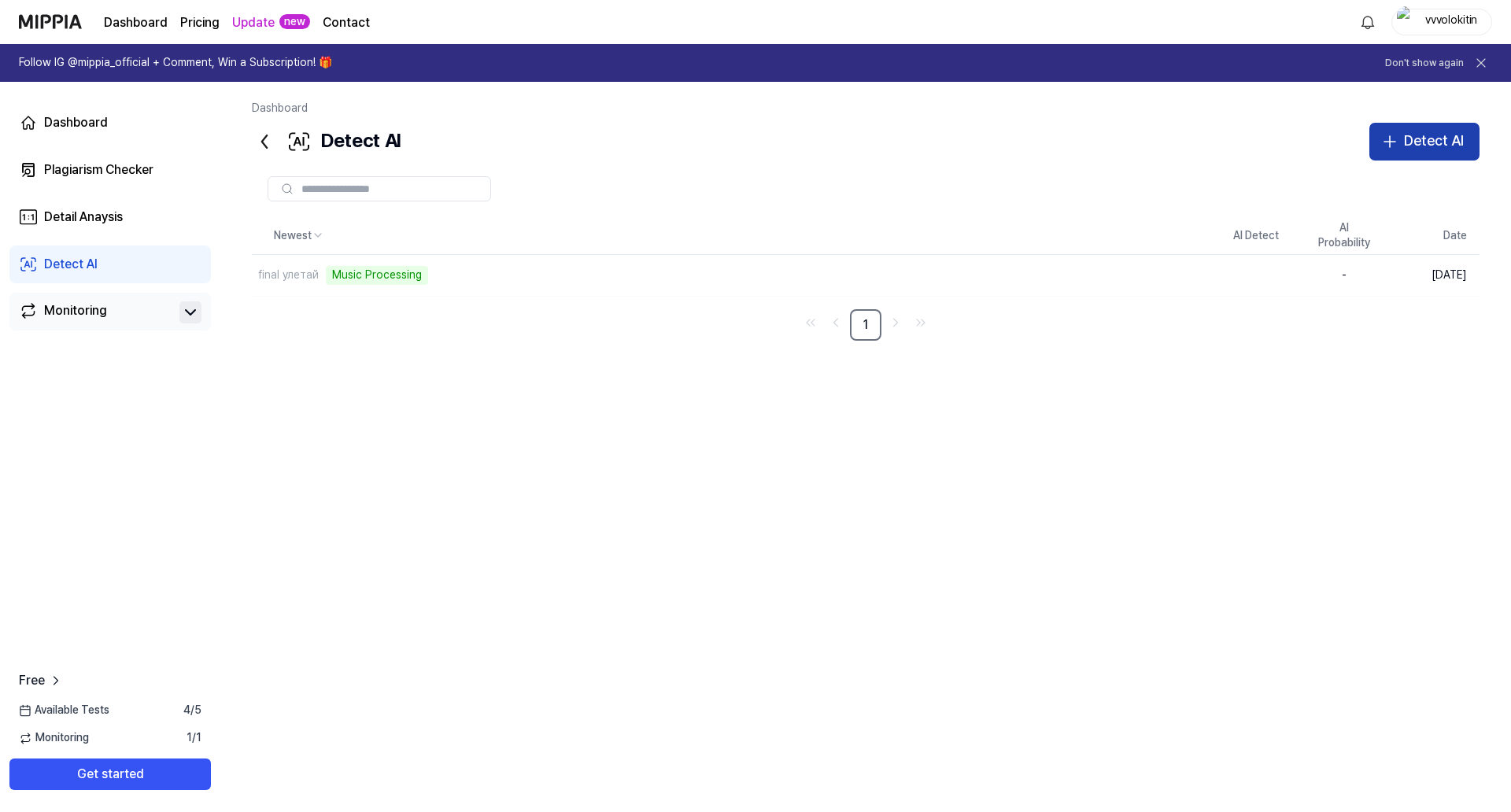
click at [1394, 143] on icon "button" at bounding box center [1390, 142] width 19 height 19
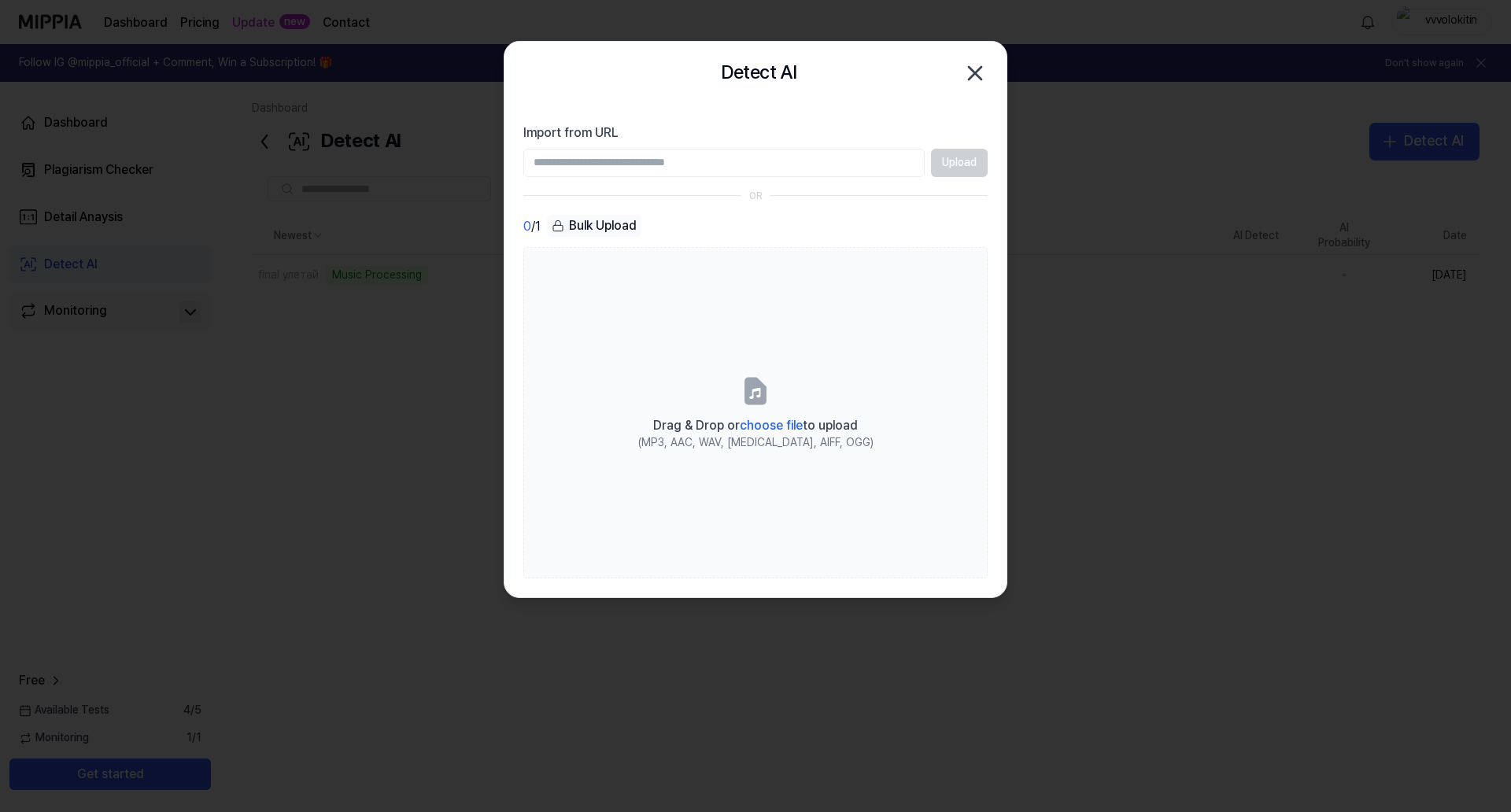
click at [980, 66] on icon "button" at bounding box center [975, 72] width 25 height 25
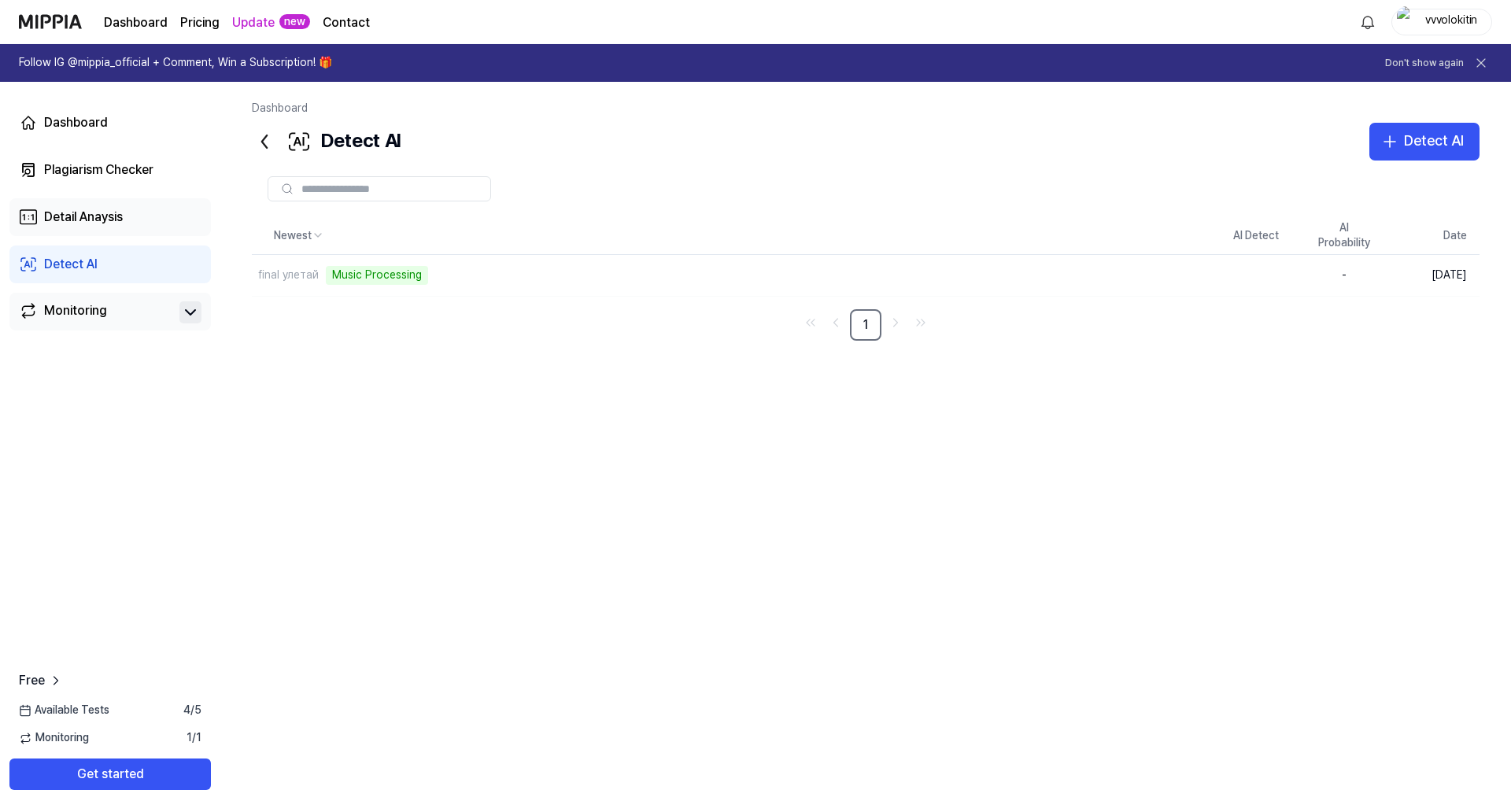
click at [125, 218] on link "Detail Anaysis" at bounding box center [110, 217] width 201 height 38
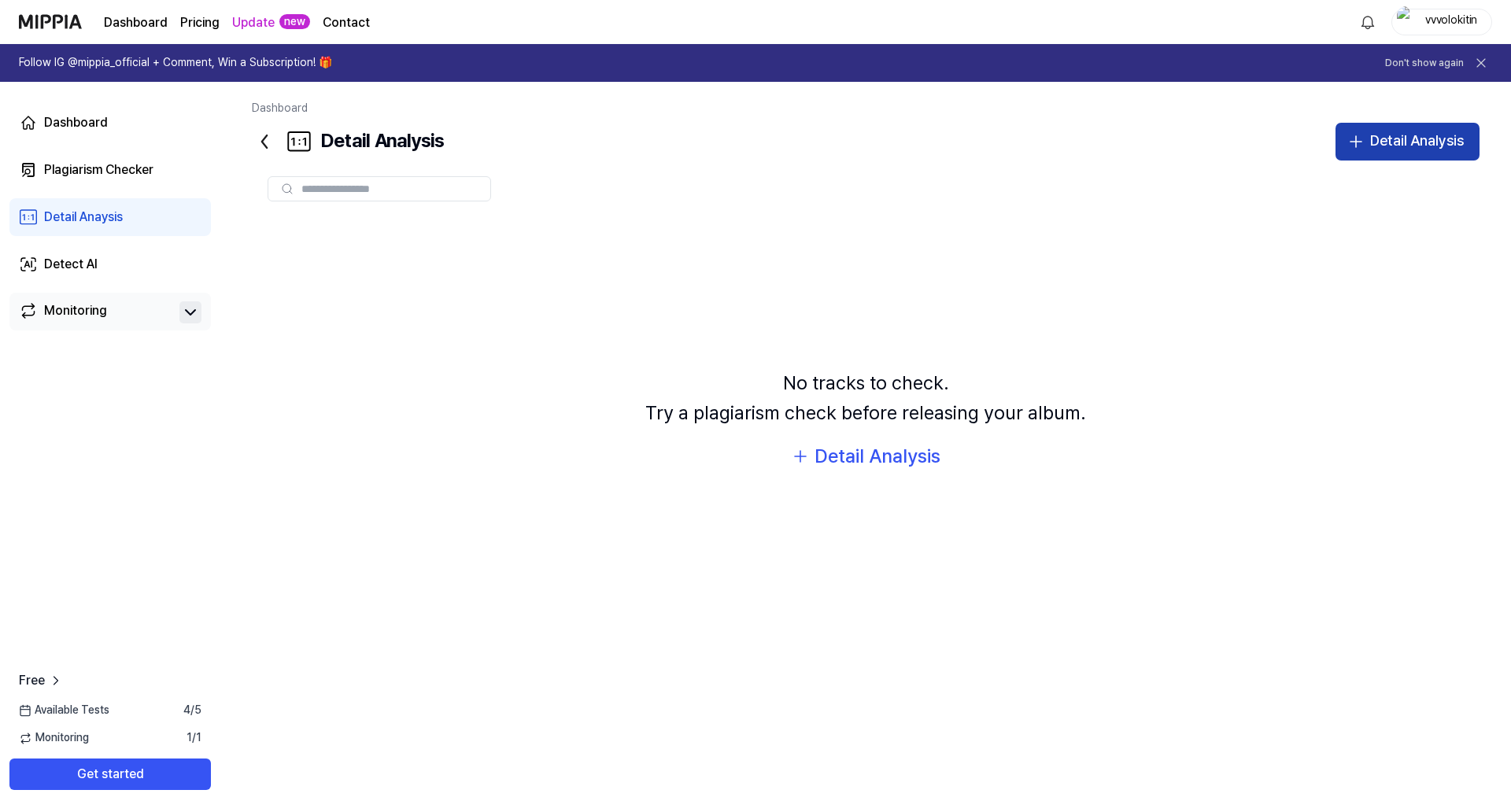
click at [1392, 149] on div "Detail Analysis" at bounding box center [1416, 141] width 94 height 23
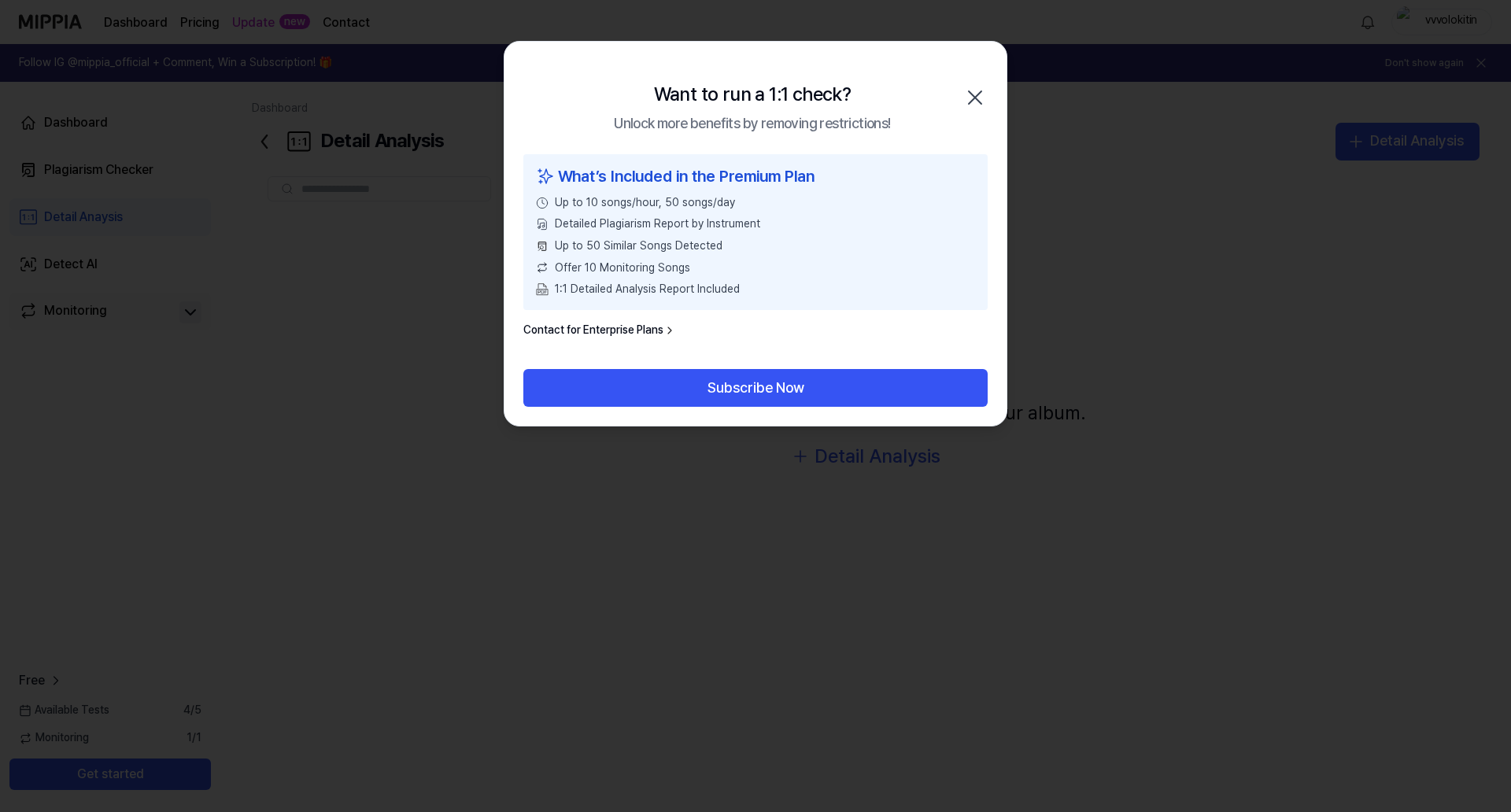
click at [978, 96] on icon "button" at bounding box center [975, 97] width 13 height 13
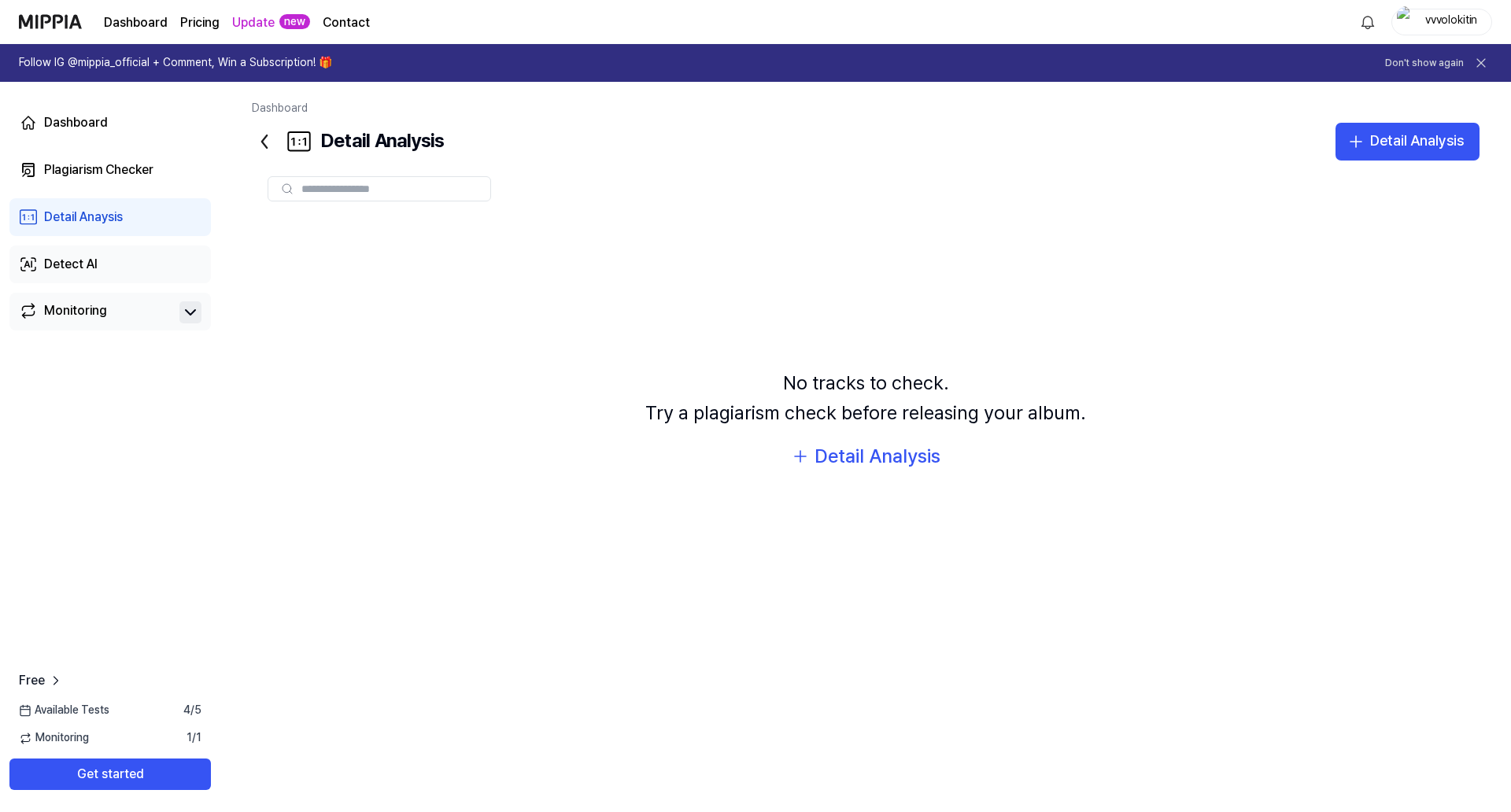
click at [52, 262] on div "Detect AI" at bounding box center [70, 265] width 53 height 19
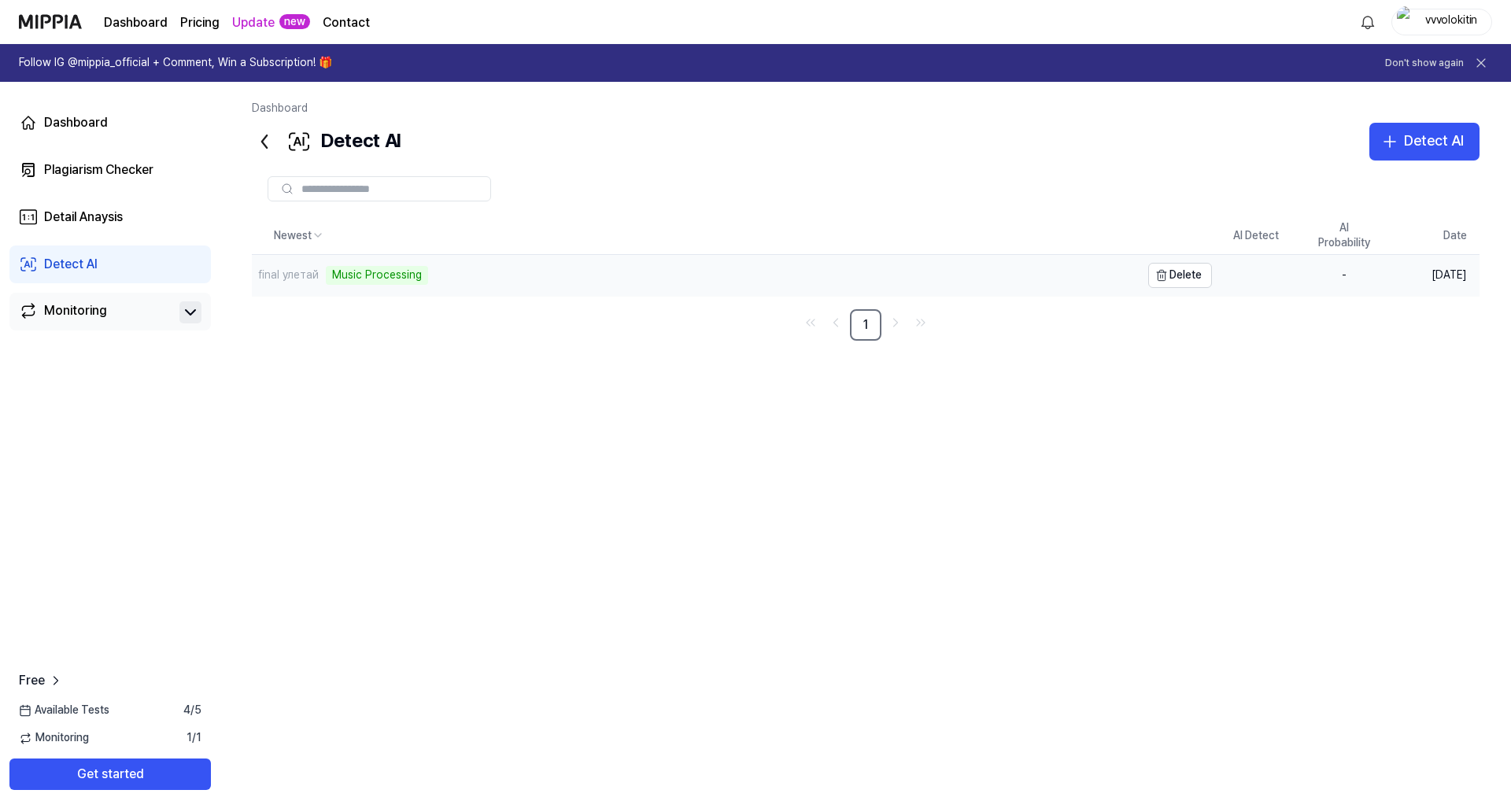
click at [399, 279] on div "Music Processing" at bounding box center [376, 275] width 102 height 19
click at [1455, 281] on td "[DATE]" at bounding box center [1434, 276] width 91 height 42
